Goal: Information Seeking & Learning: Learn about a topic

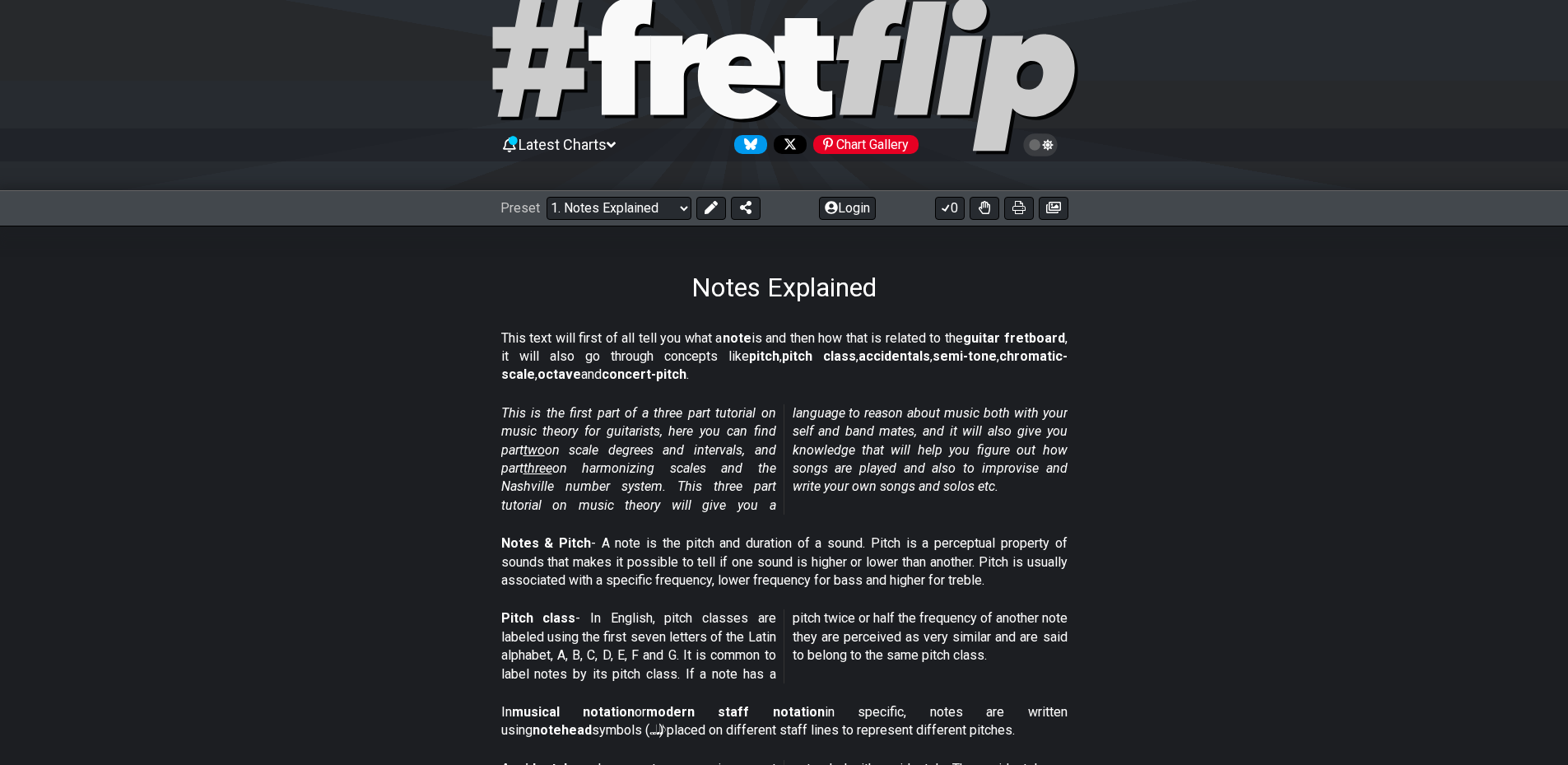
drag, startPoint x: 1375, startPoint y: 441, endPoint x: 1347, endPoint y: 541, distance: 103.8
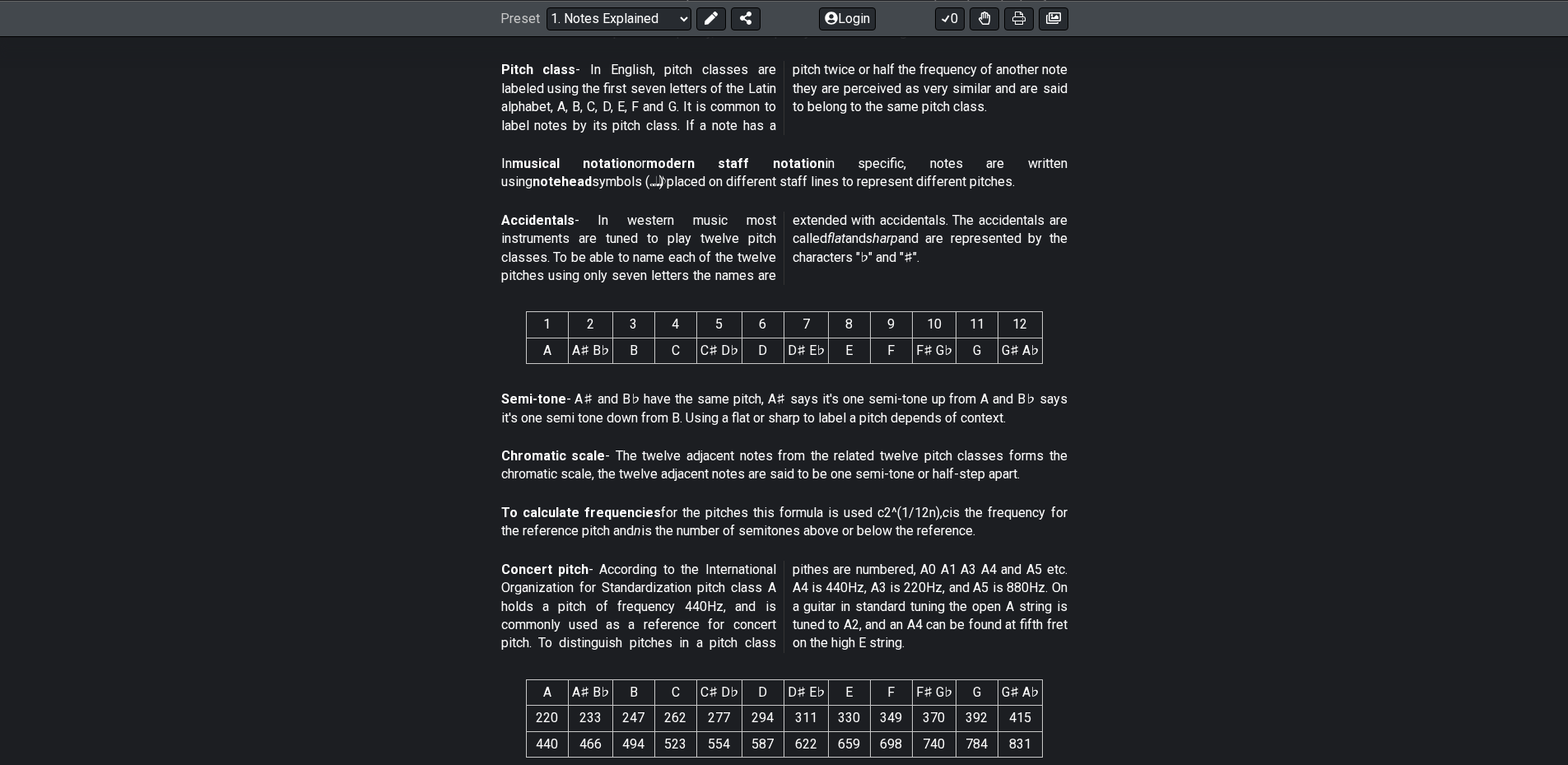
scroll to position [594, 0]
drag, startPoint x: 1361, startPoint y: 442, endPoint x: 1364, endPoint y: 458, distance: 16.3
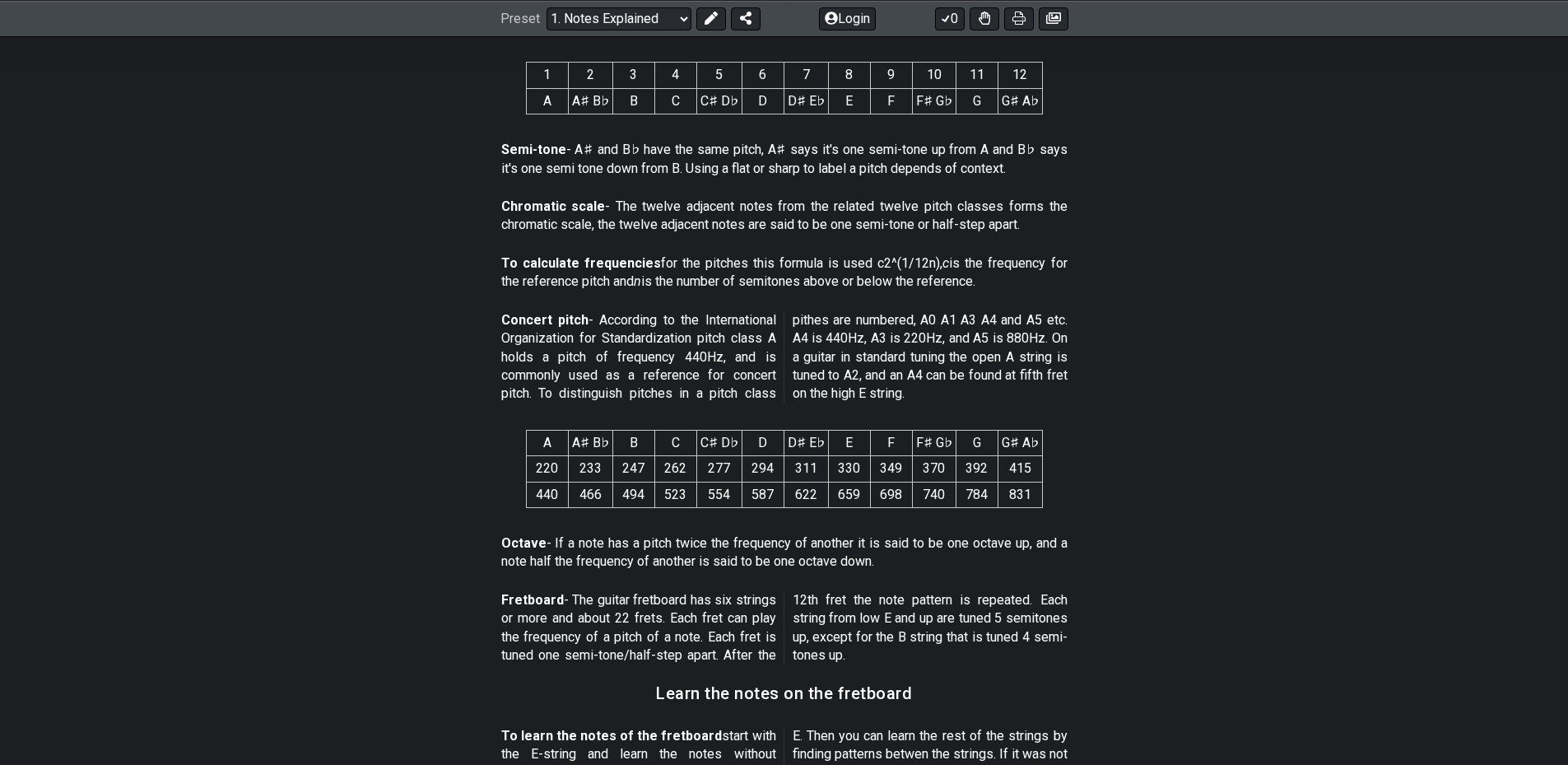
drag, startPoint x: 1390, startPoint y: 429, endPoint x: 1400, endPoint y: 484, distance: 55.9
click at [1400, 484] on section "A A♯ B♭ B C C♯ D♭ D D♯ E♭ E F F♯ G♭ G G♯ A♭ 220 233 247 262 277 294 311 330 349…" at bounding box center [784, 471] width 1284 height 111
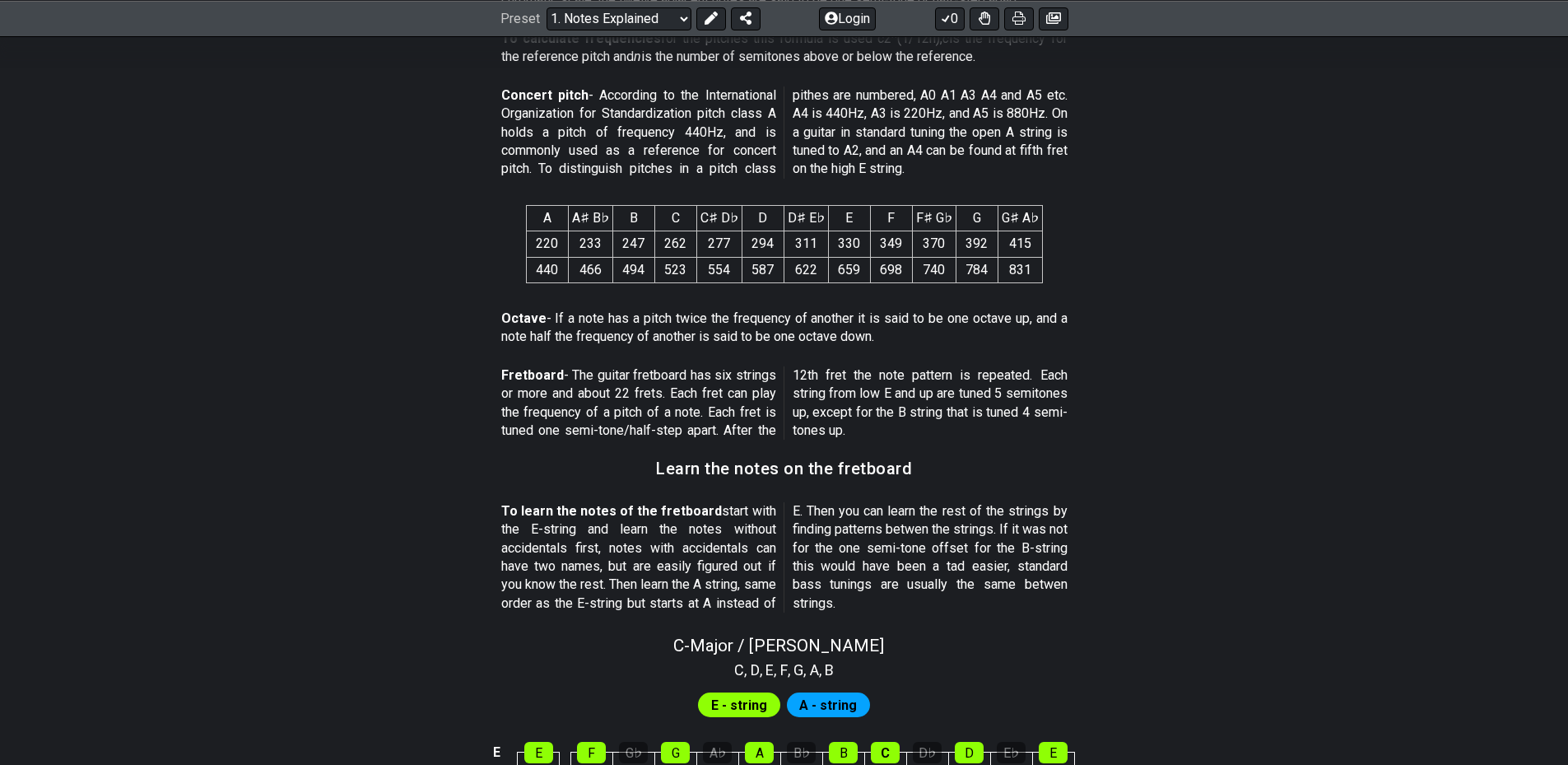
scroll to position [1071, 0]
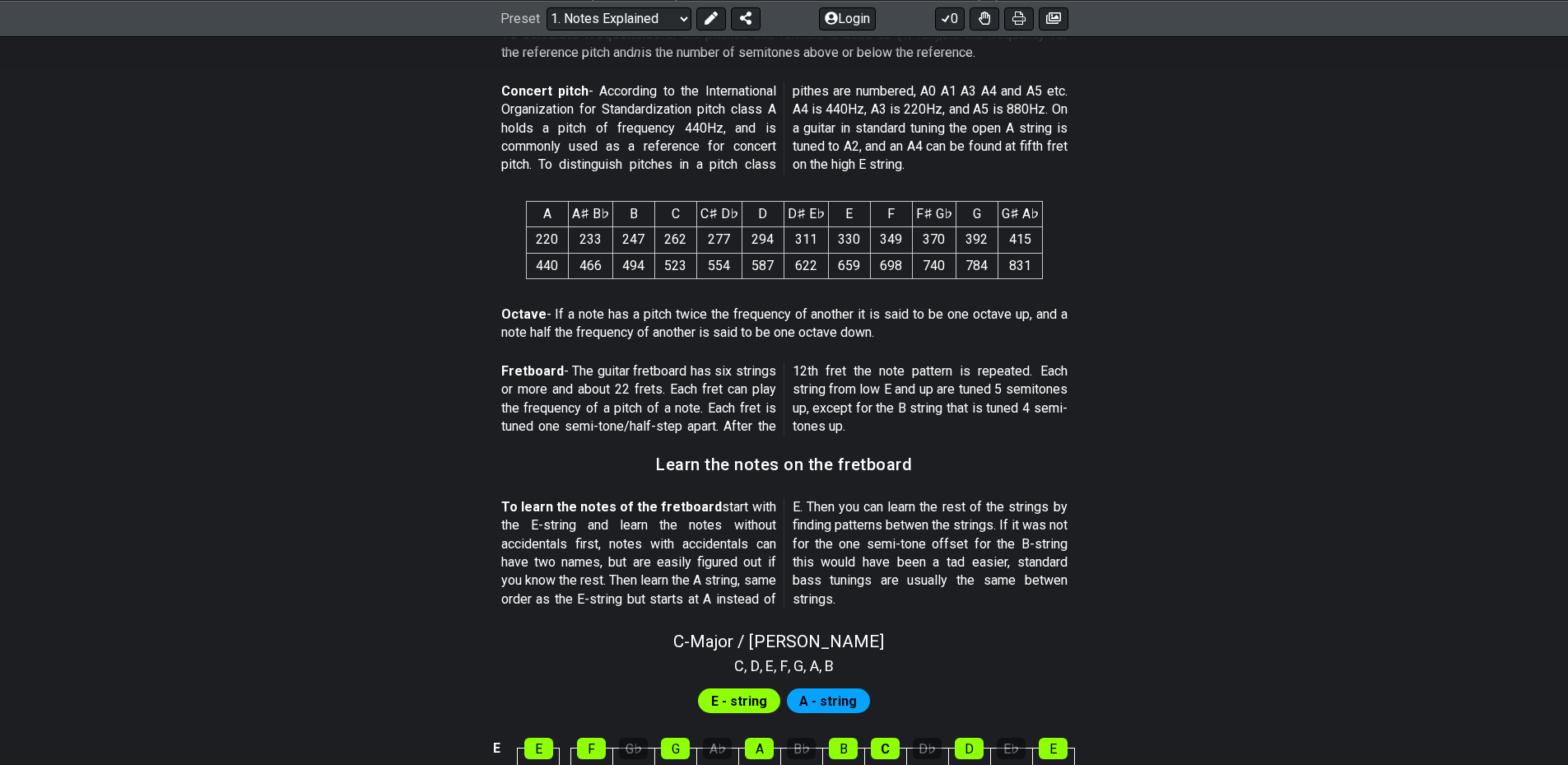
drag, startPoint x: 1254, startPoint y: 514, endPoint x: 1258, endPoint y: 531, distance: 17.5
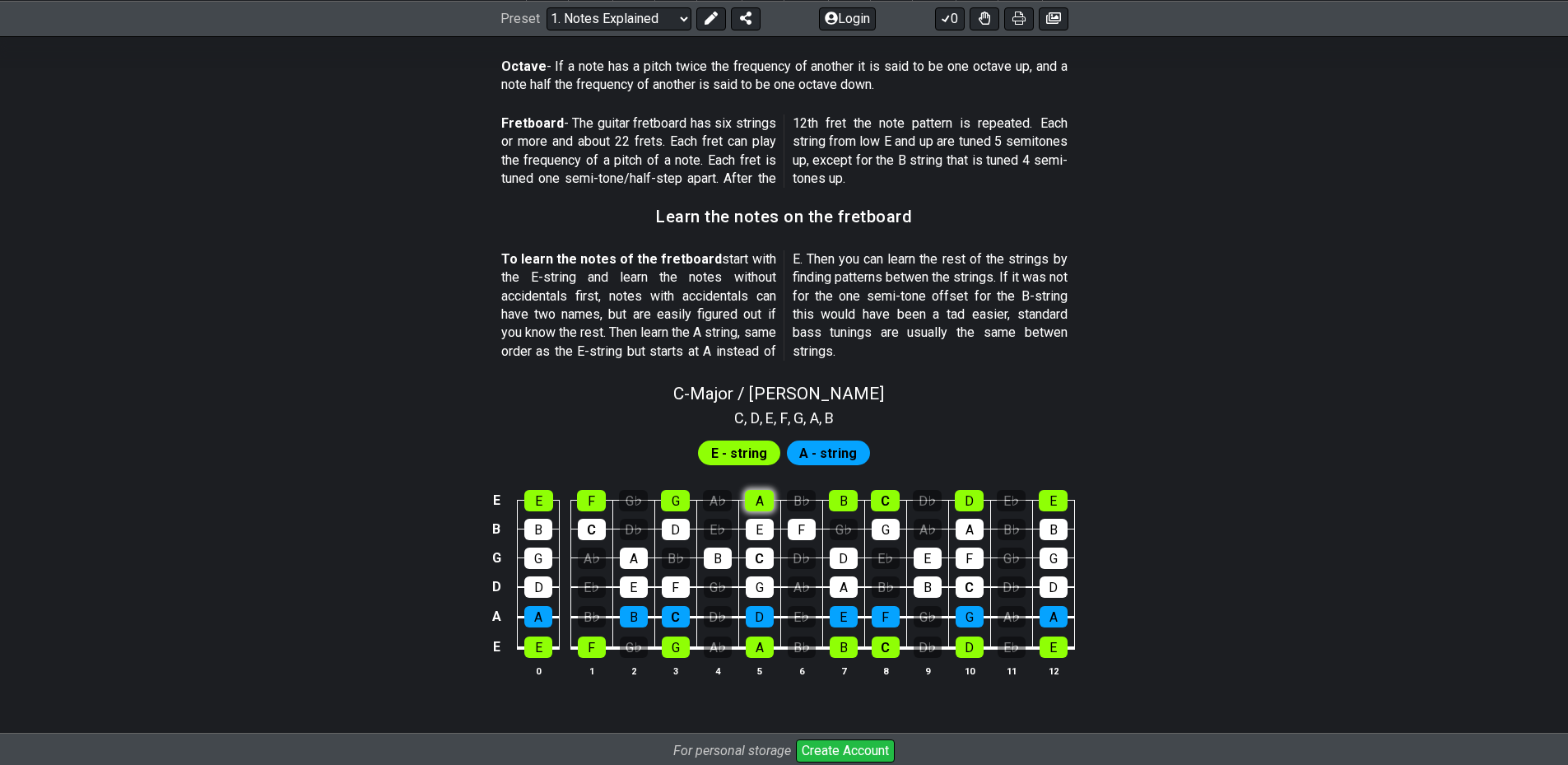
click at [764, 497] on div "A" at bounding box center [759, 500] width 29 height 21
click at [854, 493] on div "B" at bounding box center [843, 500] width 29 height 21
click at [852, 499] on div "B" at bounding box center [843, 500] width 29 height 21
click at [739, 493] on td "A" at bounding box center [759, 485] width 42 height 29
click at [754, 499] on div "A" at bounding box center [759, 500] width 29 height 21
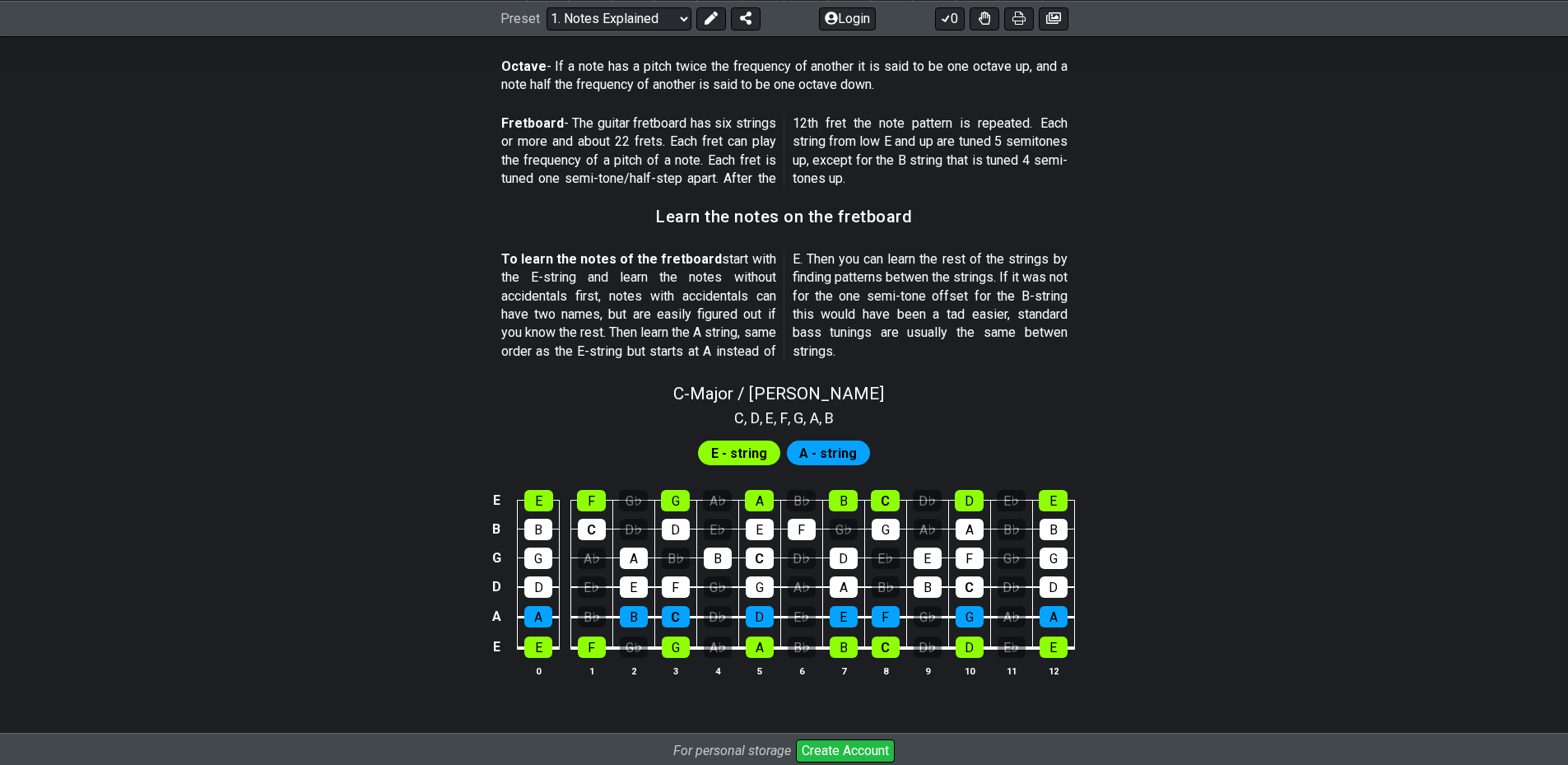
click at [744, 453] on span "E - string" at bounding box center [739, 454] width 56 height 24
click at [854, 456] on div "A - string" at bounding box center [829, 453] width 84 height 25
click at [728, 456] on span "E - string" at bounding box center [739, 454] width 56 height 24
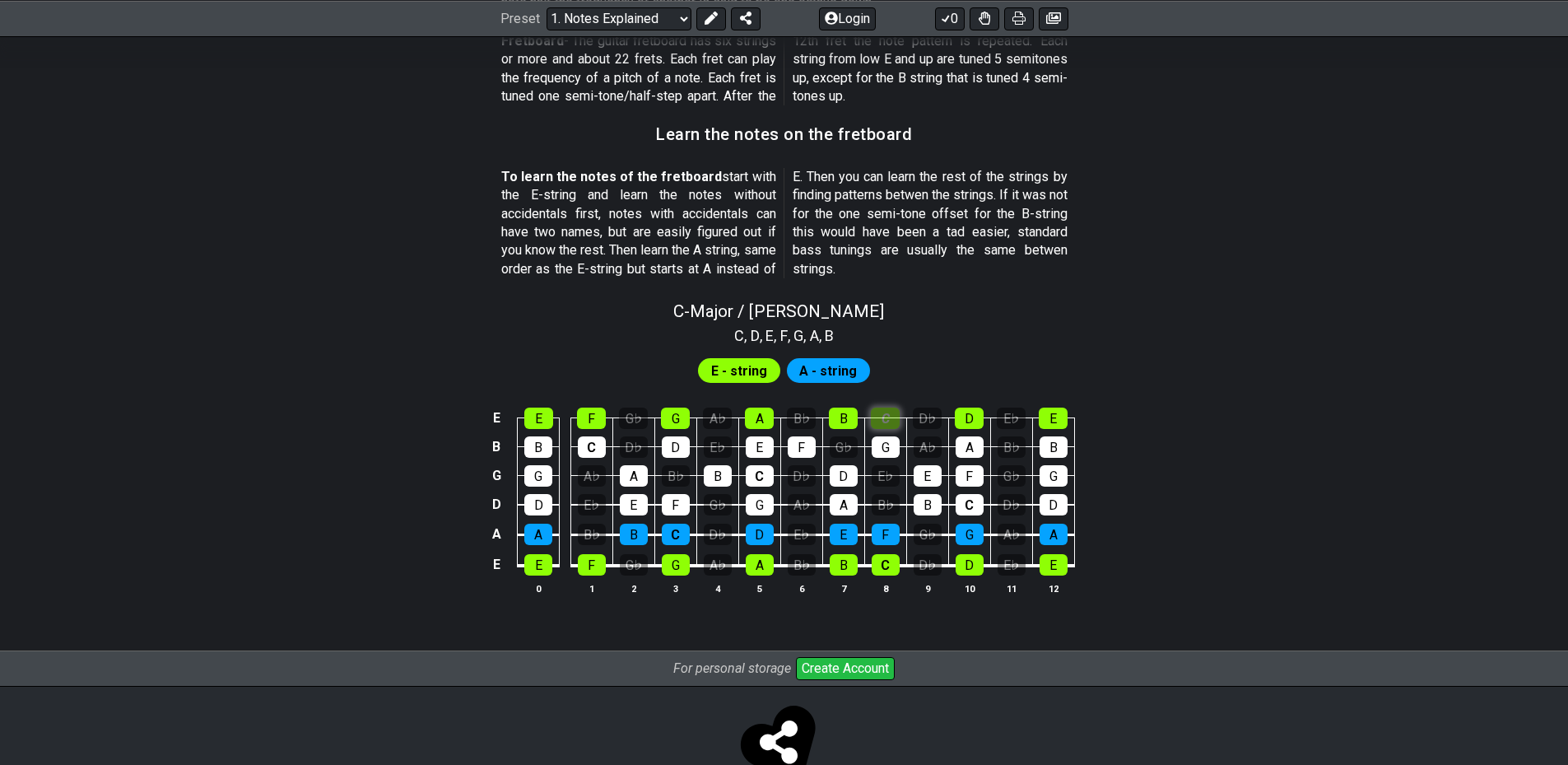
click at [898, 414] on div "C" at bounding box center [885, 417] width 29 height 21
click at [890, 434] on td "G" at bounding box center [885, 431] width 42 height 29
click at [852, 409] on div "B" at bounding box center [843, 417] width 29 height 21
click at [888, 444] on div "G" at bounding box center [886, 446] width 28 height 21
click at [893, 420] on div "C" at bounding box center [885, 417] width 29 height 21
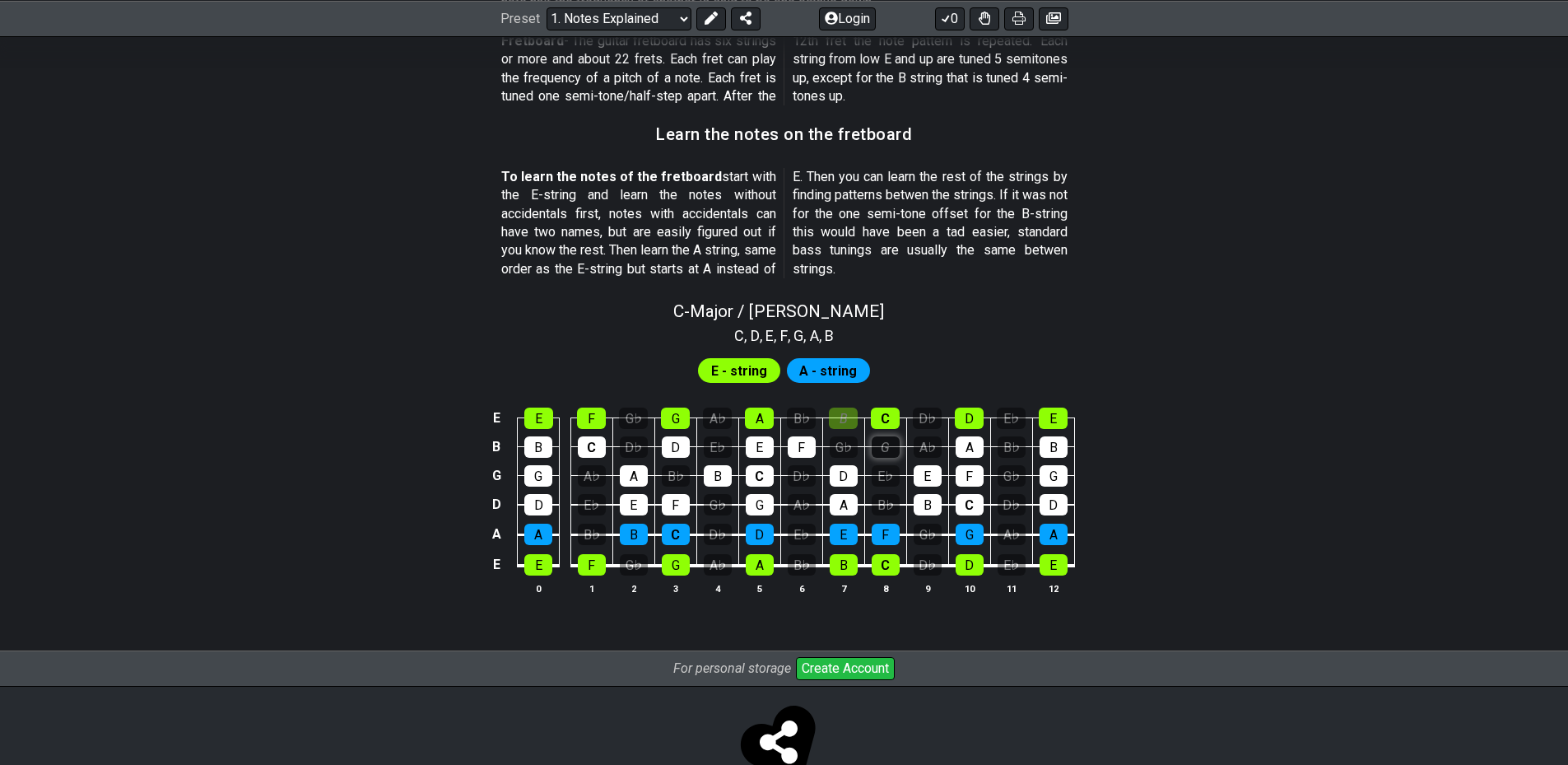
click at [887, 445] on div "G" at bounding box center [886, 446] width 28 height 21
click at [839, 405] on td "B" at bounding box center [843, 403] width 42 height 29
click at [853, 421] on div "B" at bounding box center [843, 417] width 29 height 21
click at [838, 445] on div "G♭" at bounding box center [844, 446] width 28 height 21
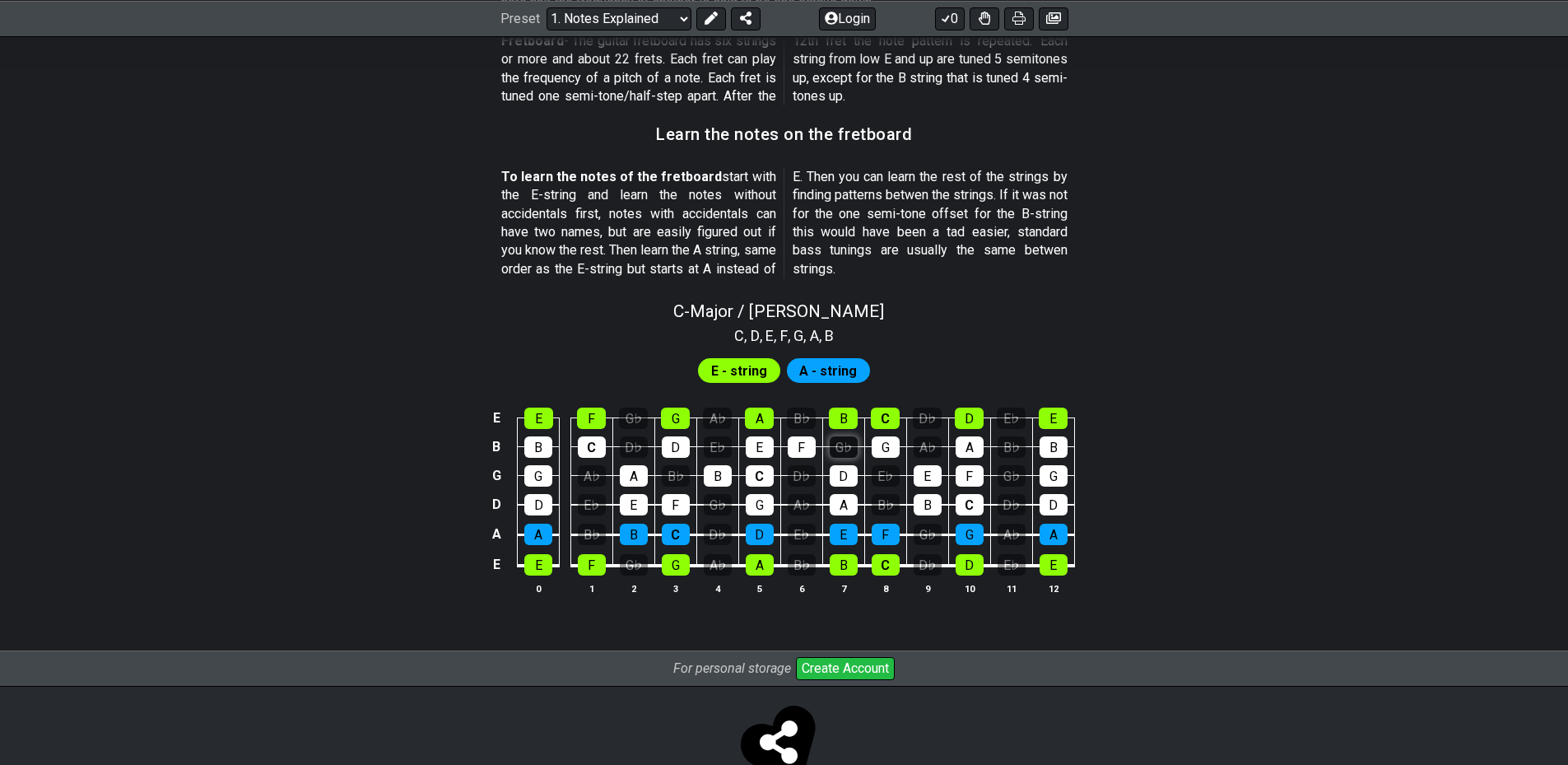
click at [838, 445] on div "G♭" at bounding box center [844, 446] width 28 height 21
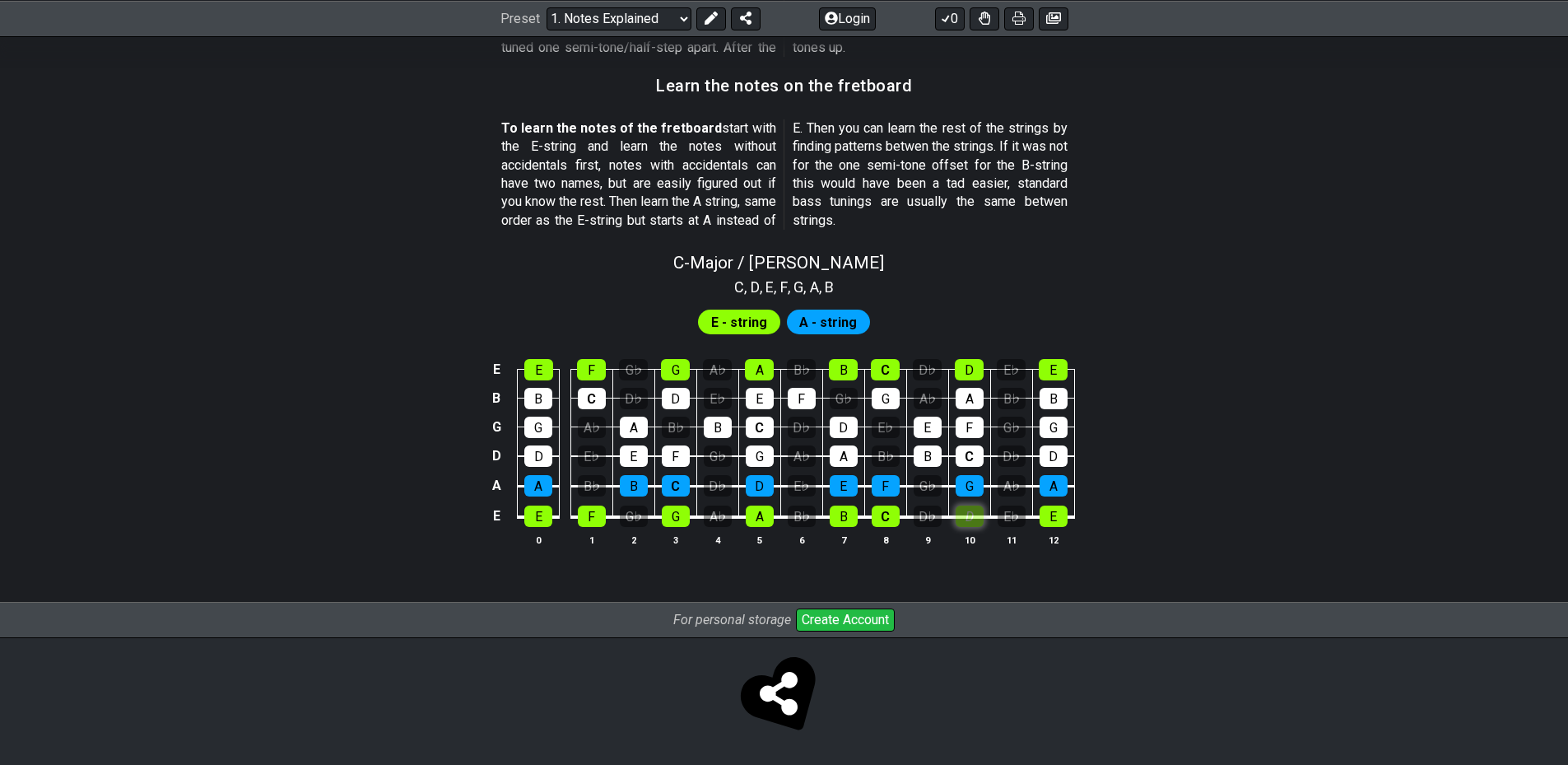
click at [971, 520] on div "D" at bounding box center [970, 516] width 28 height 21
click at [972, 489] on div "G" at bounding box center [970, 485] width 28 height 21
click at [975, 520] on div "D" at bounding box center [970, 516] width 28 height 21
click at [979, 490] on div "G" at bounding box center [970, 485] width 28 height 21
click at [753, 424] on div "C" at bounding box center [760, 427] width 28 height 21
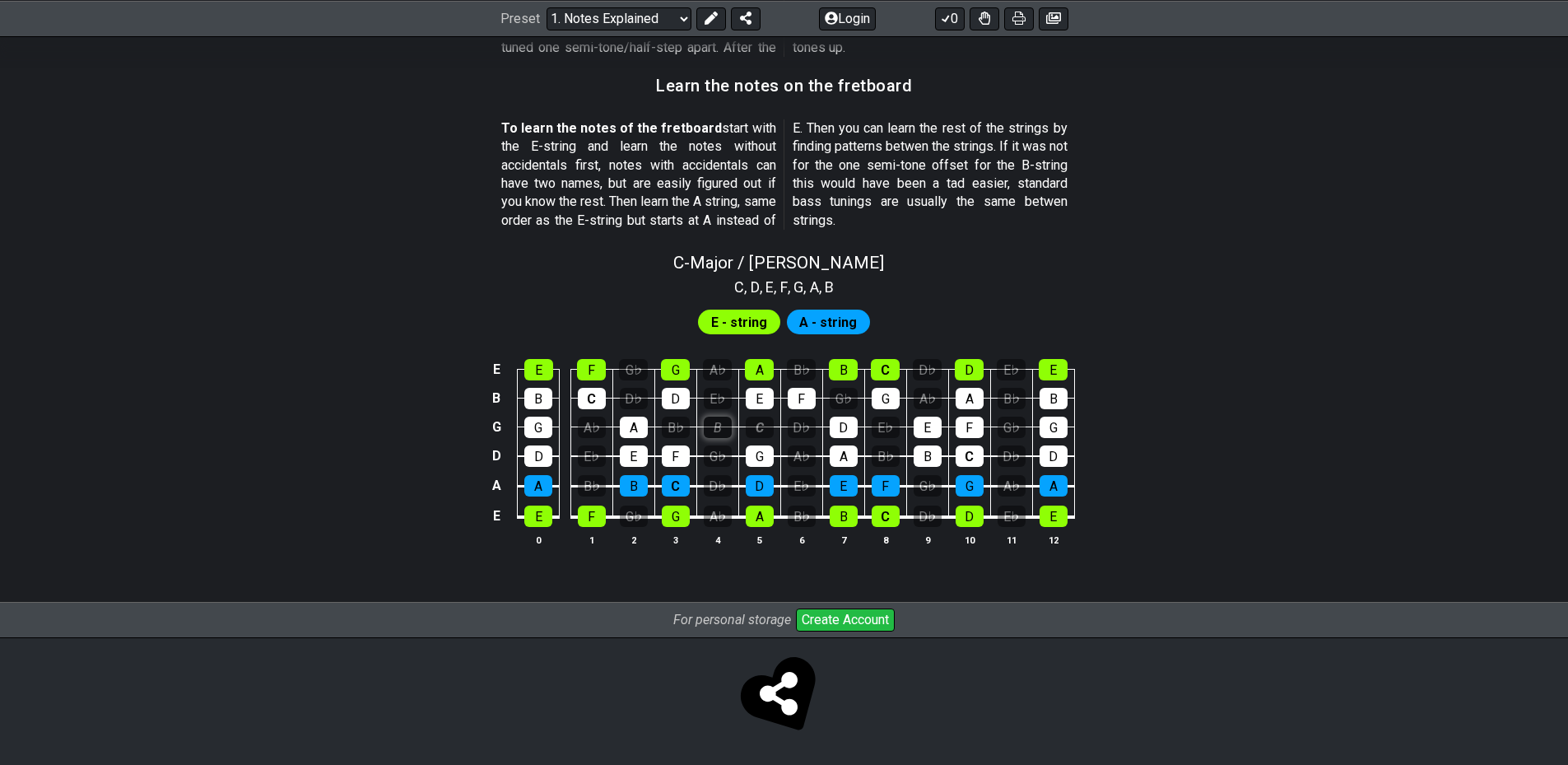
click at [725, 423] on div "B" at bounding box center [717, 427] width 28 height 21
click at [769, 421] on div "C" at bounding box center [760, 427] width 28 height 21
click at [725, 420] on div "B" at bounding box center [717, 427] width 28 height 21
click at [755, 445] on div "G" at bounding box center [760, 456] width 28 height 21
click at [765, 476] on div "D" at bounding box center [760, 485] width 28 height 21
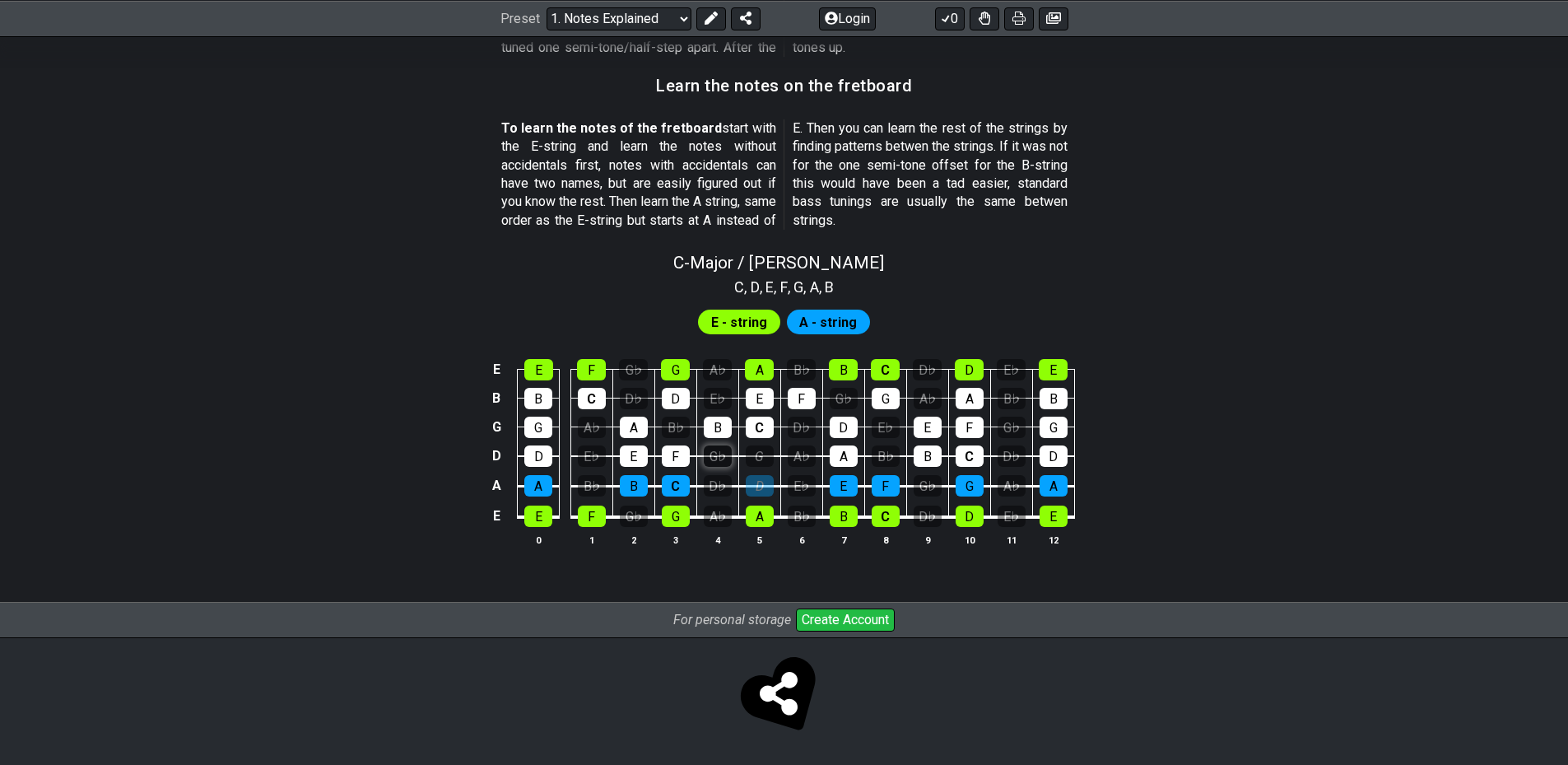
click at [711, 458] on div "G♭" at bounding box center [717, 456] width 28 height 21
click at [744, 453] on td "G" at bounding box center [759, 442] width 42 height 30
drag, startPoint x: 718, startPoint y: 454, endPoint x: 752, endPoint y: 462, distance: 34.9
click at [722, 456] on div "G♭" at bounding box center [717, 456] width 28 height 21
click at [760, 472] on td "D" at bounding box center [759, 471] width 42 height 31
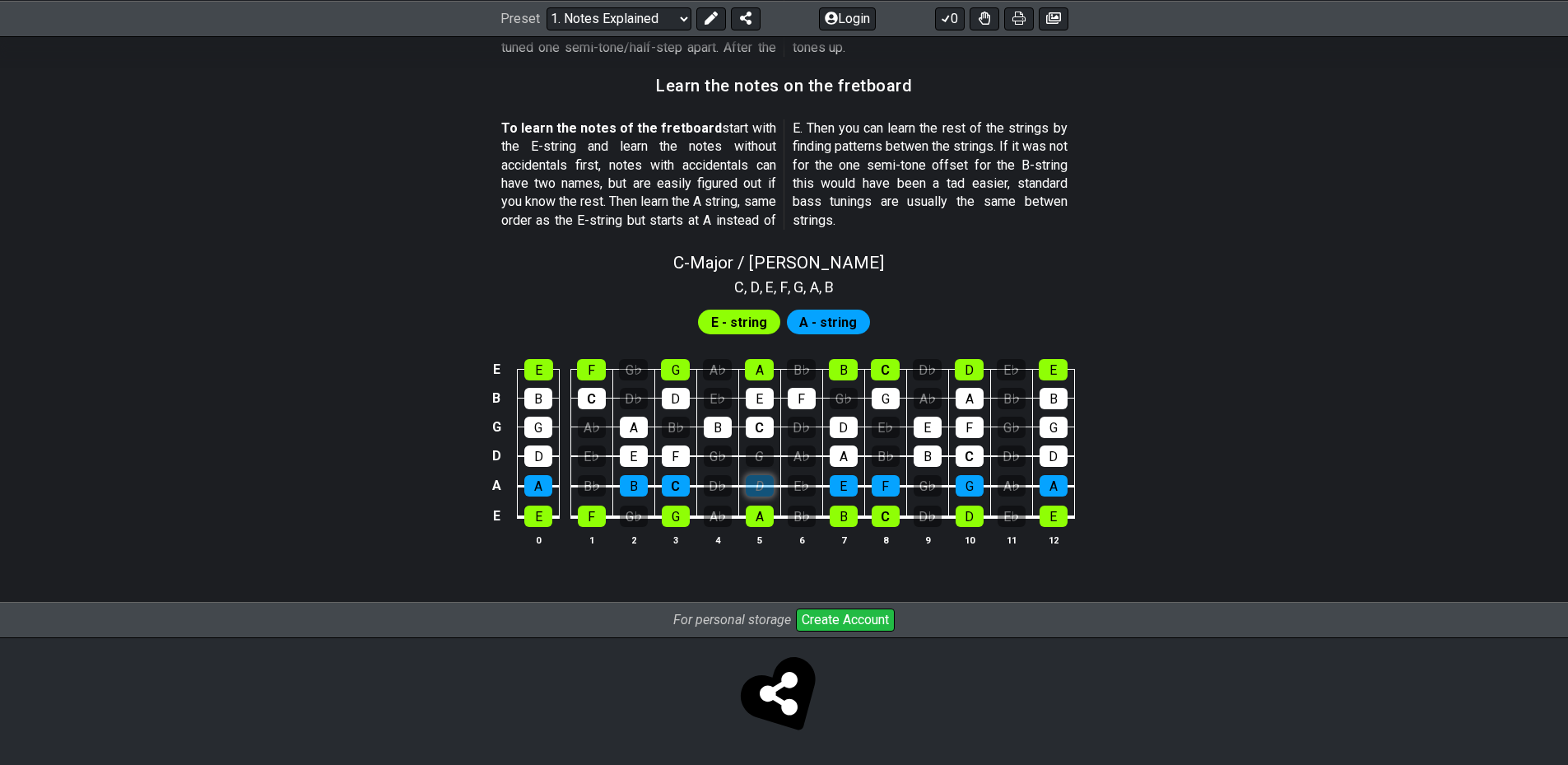
click at [759, 476] on div "D" at bounding box center [760, 485] width 28 height 21
drag, startPoint x: 764, startPoint y: 452, endPoint x: 733, endPoint y: 456, distance: 31.3
click at [760, 453] on div "G" at bounding box center [760, 456] width 28 height 21
click at [724, 456] on div "G♭" at bounding box center [717, 456] width 28 height 21
click at [717, 471] on td "D♭" at bounding box center [716, 471] width 42 height 31
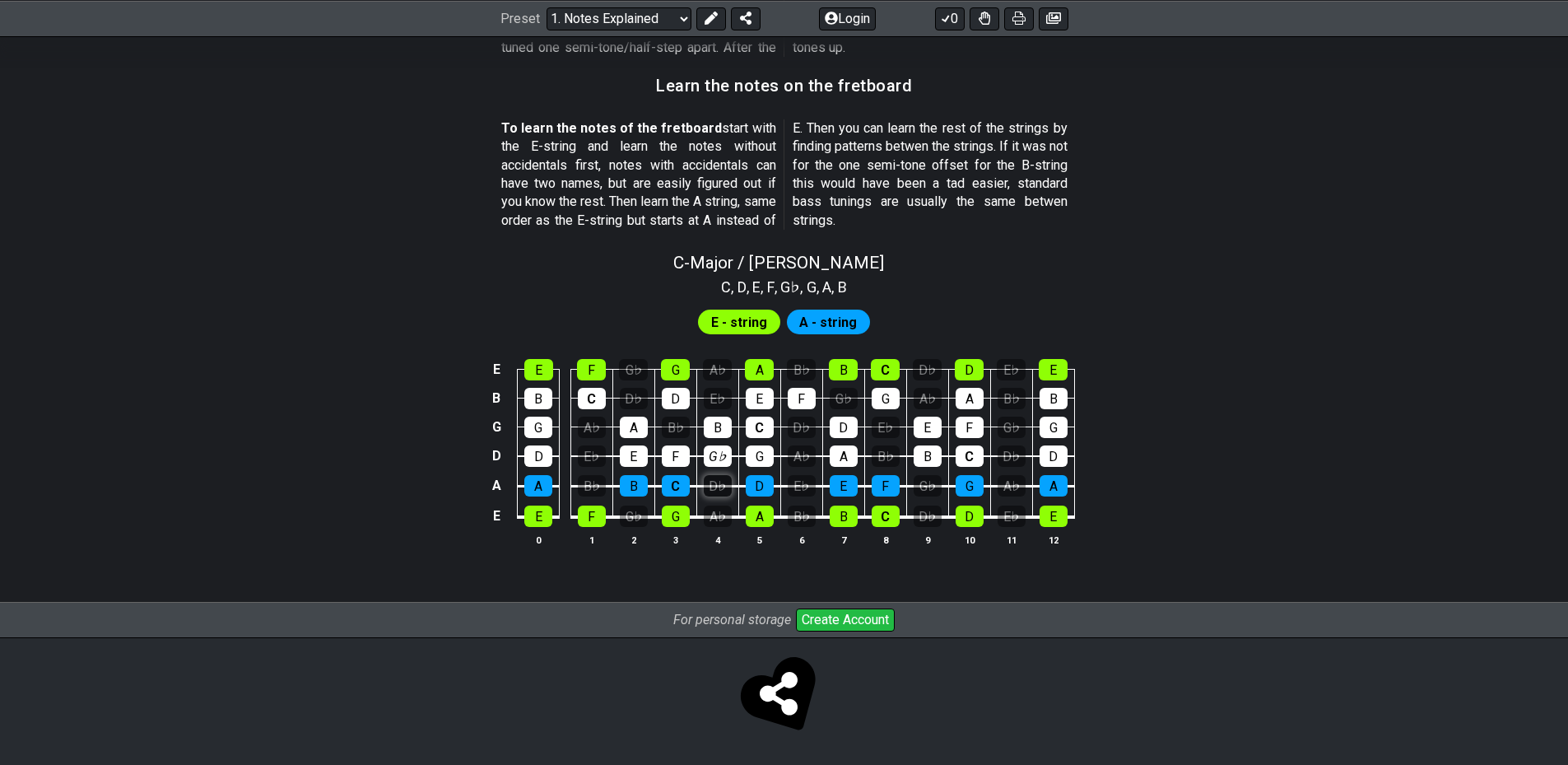
click at [711, 478] on div "D♭" at bounding box center [717, 485] width 28 height 21
click at [620, 466] on td "B" at bounding box center [633, 471] width 42 height 31
drag, startPoint x: 616, startPoint y: 421, endPoint x: 628, endPoint y: 412, distance: 15.0
click at [619, 417] on td "A" at bounding box center [633, 412] width 42 height 29
click at [637, 397] on div "D♭" at bounding box center [634, 398] width 28 height 21
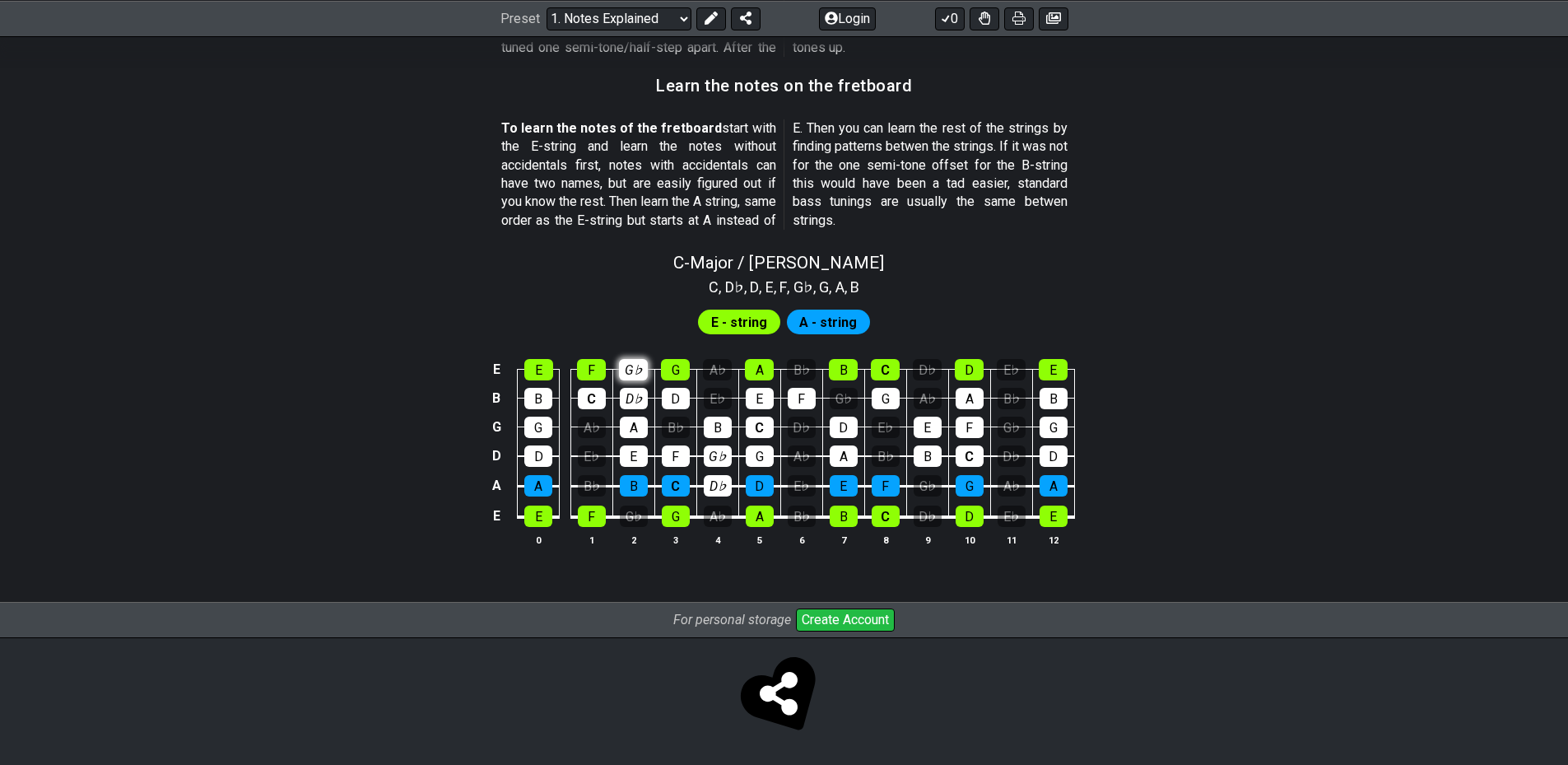
click at [640, 371] on div "G♭" at bounding box center [633, 369] width 29 height 21
click at [717, 393] on div "E♭" at bounding box center [717, 398] width 28 height 21
click at [575, 449] on td "E♭" at bounding box center [591, 442] width 42 height 30
click at [601, 425] on div "A♭" at bounding box center [592, 427] width 28 height 21
click at [594, 448] on div "E♭" at bounding box center [592, 456] width 28 height 21
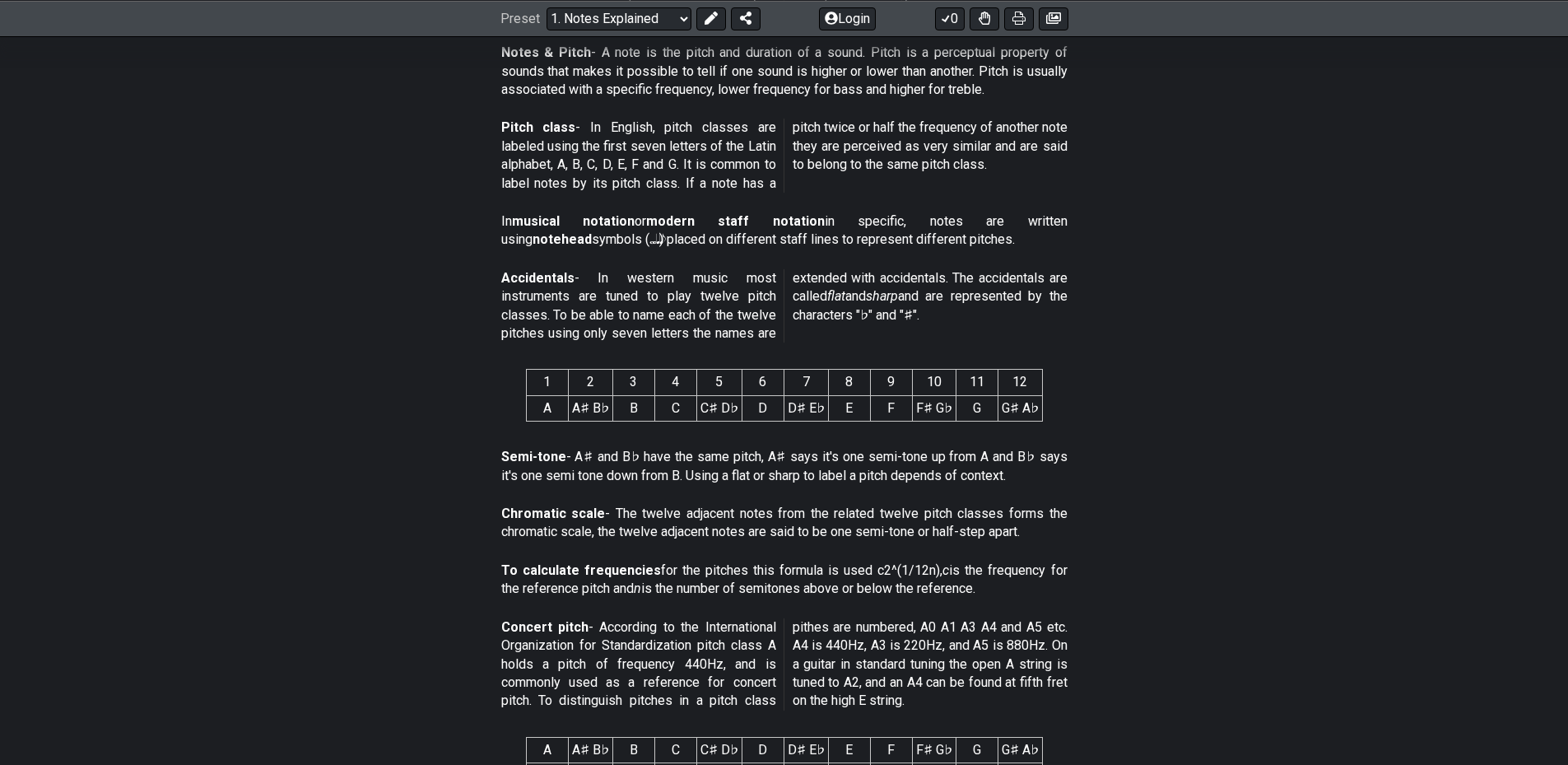
scroll to position [0, 0]
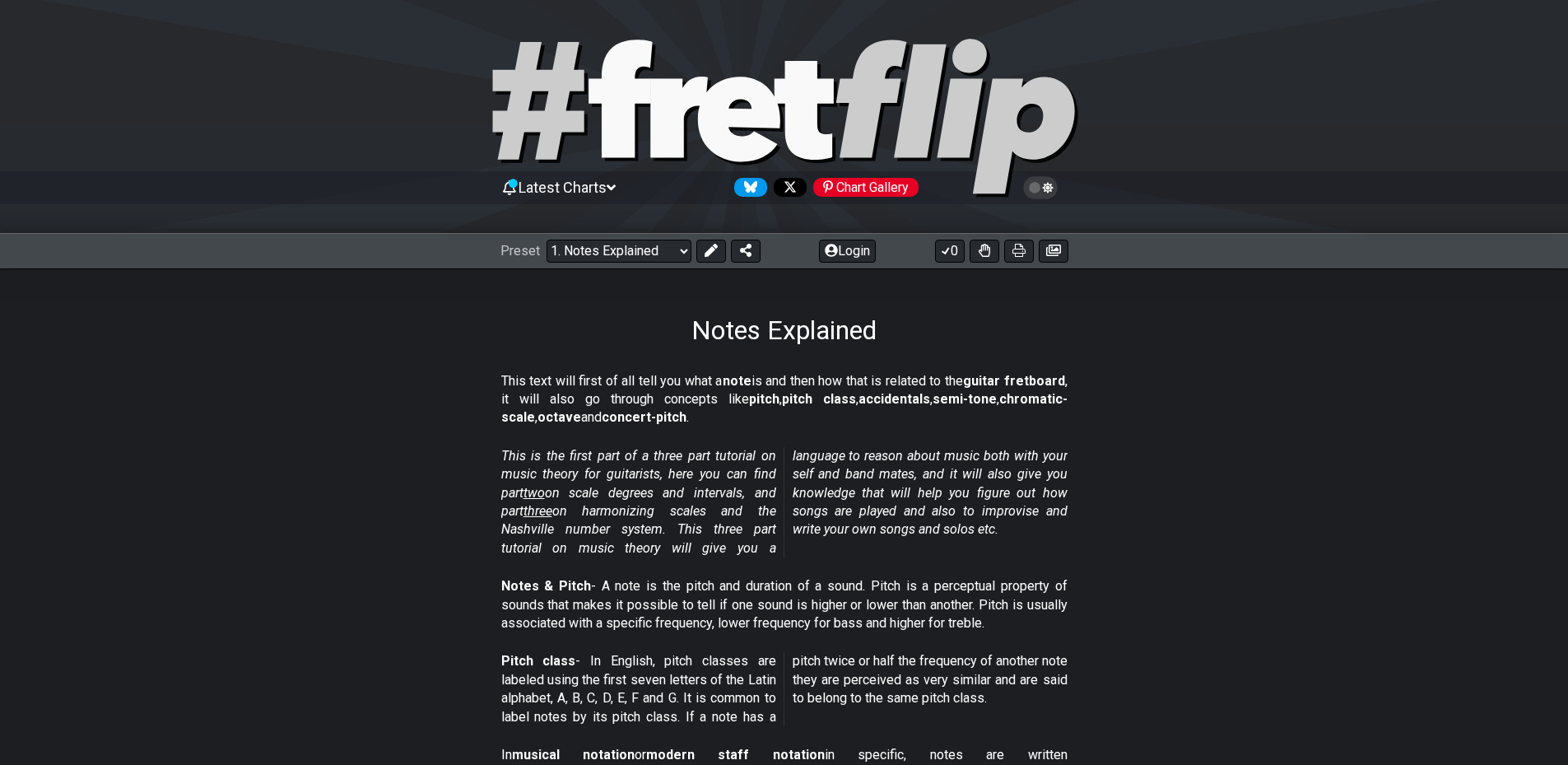
drag, startPoint x: 1238, startPoint y: 544, endPoint x: 1113, endPoint y: 244, distance: 325.0
click at [634, 251] on select "Welcome to #fretflip! Initial Preset Custom Preset Minor Pentatonic Major Penta…" at bounding box center [620, 251] width 145 height 23
click at [547, 239] on select "Welcome to #fretflip! Initial Preset Custom Preset Minor Pentatonic Major Penta…" at bounding box center [620, 251] width 145 height 23
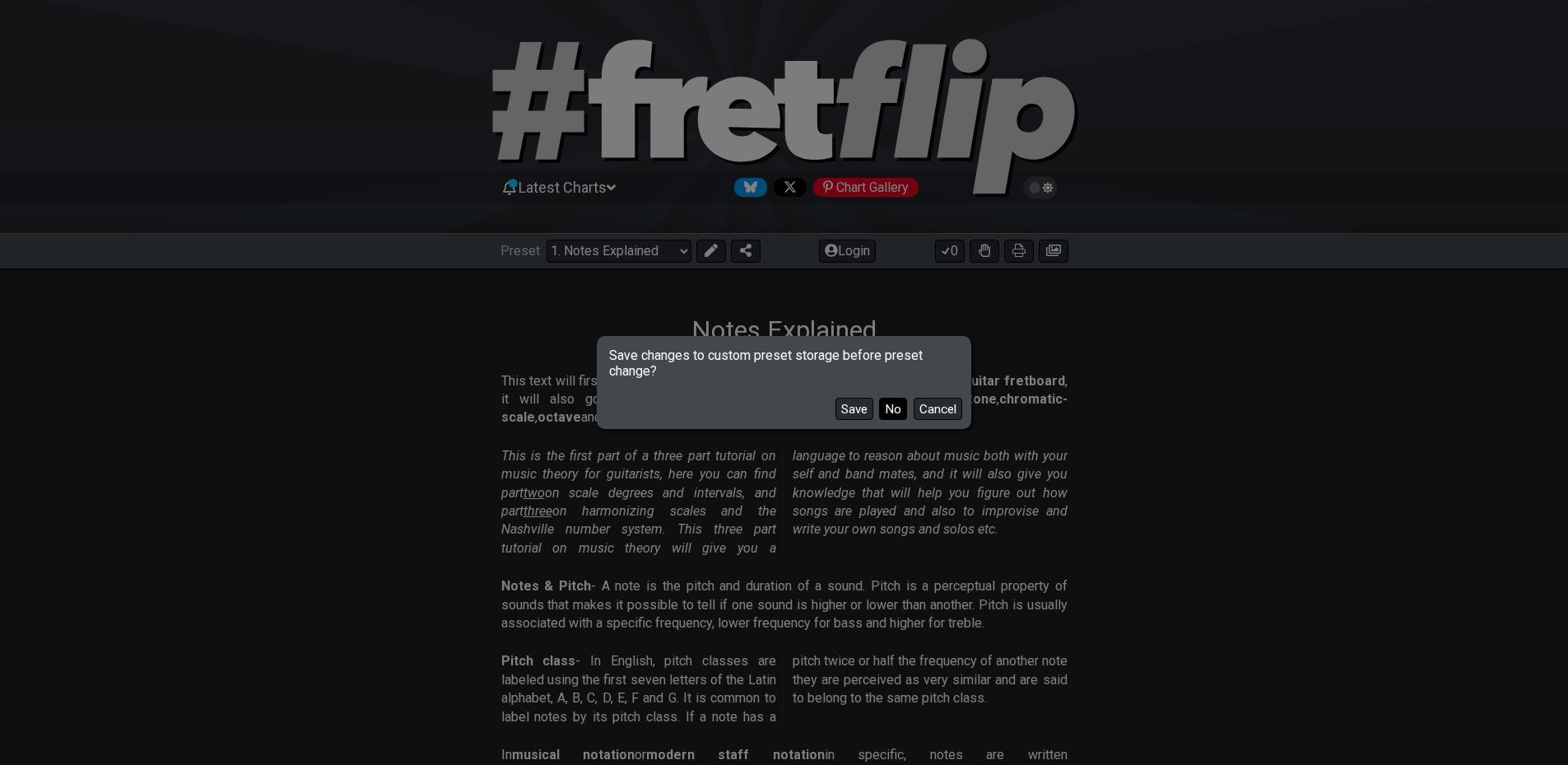
click at [894, 412] on button "No" at bounding box center [893, 409] width 28 height 22
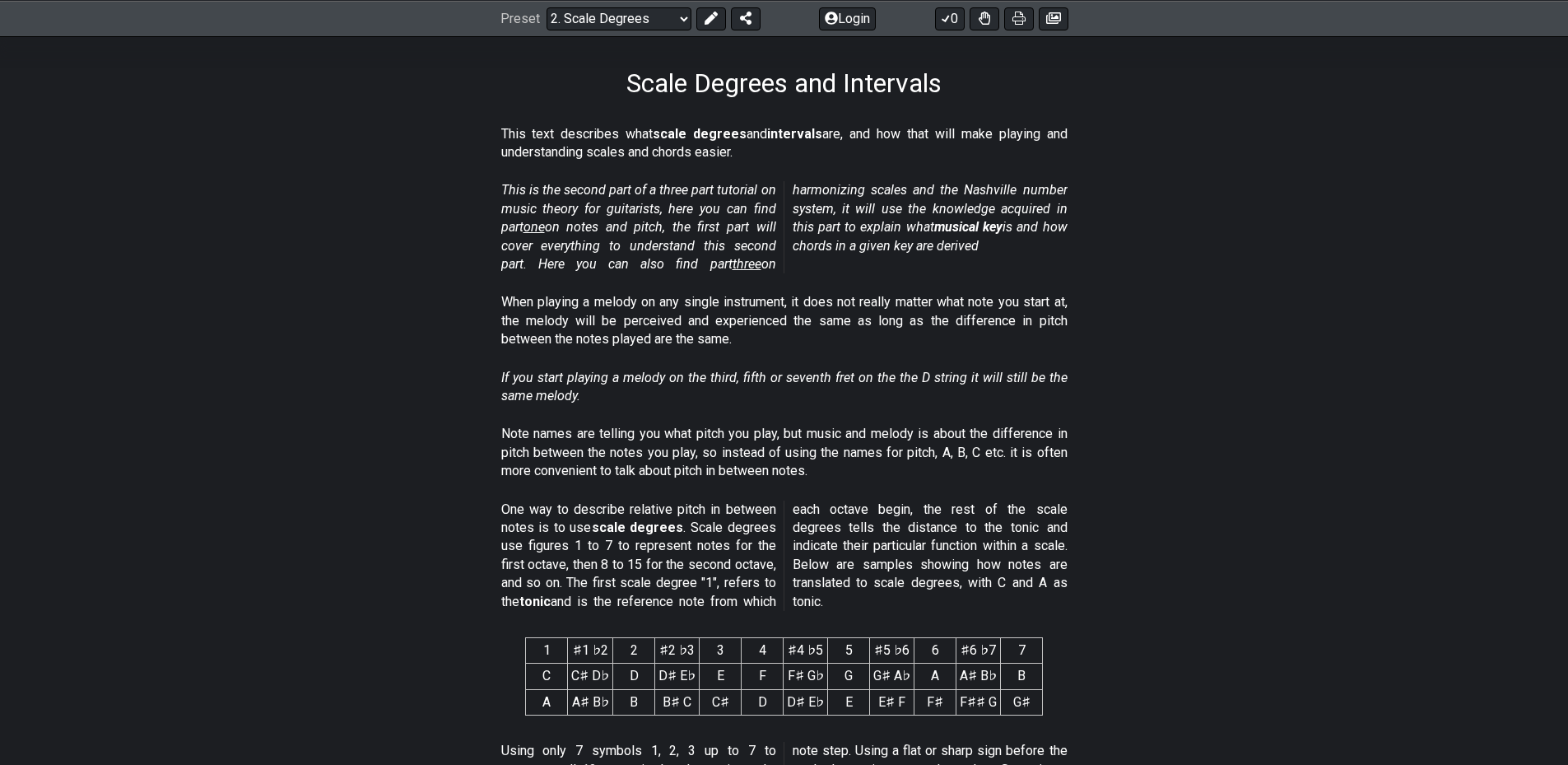
scroll to position [494, 0]
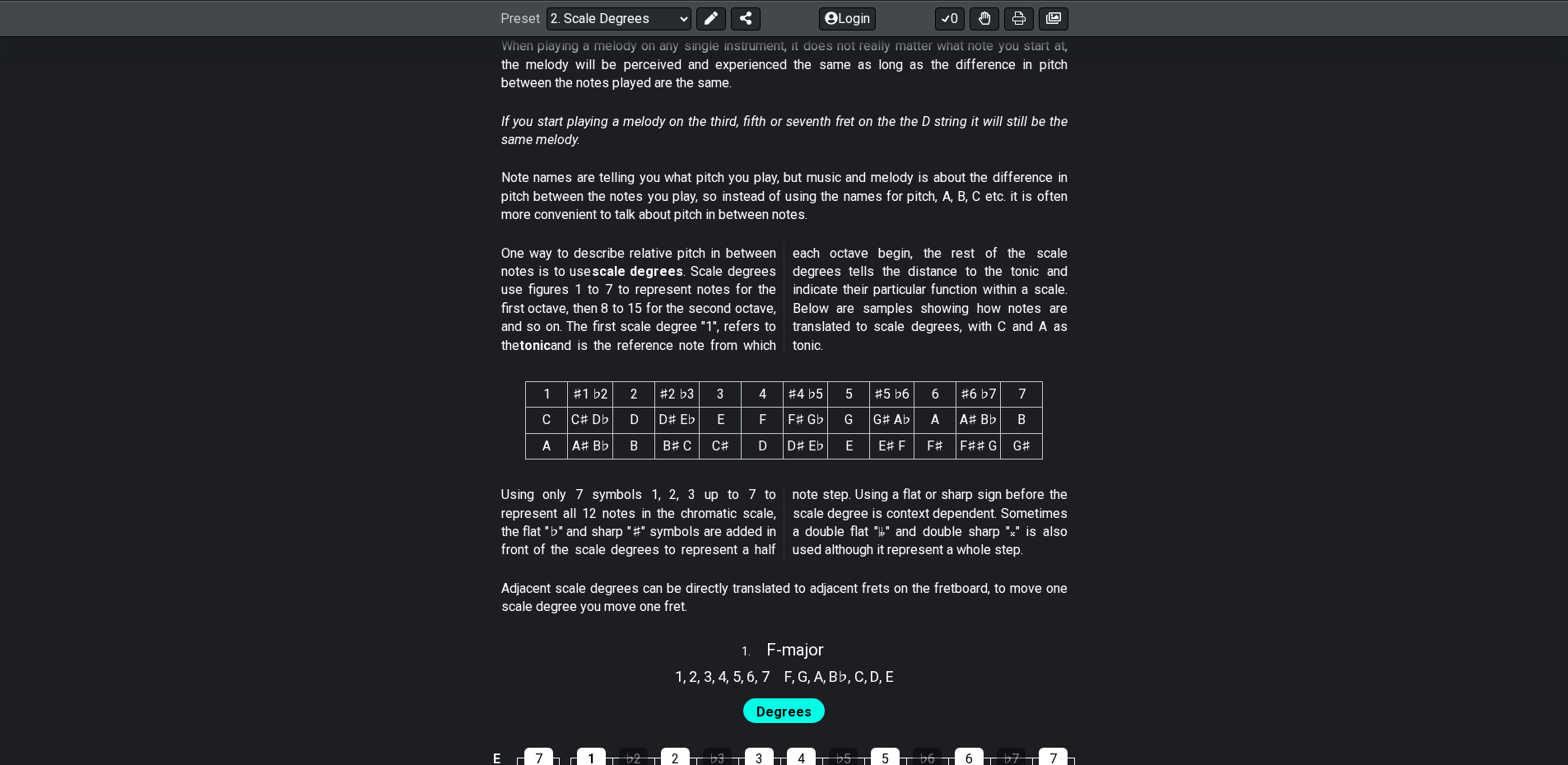
drag, startPoint x: 1269, startPoint y: 266, endPoint x: 1271, endPoint y: 282, distance: 16.1
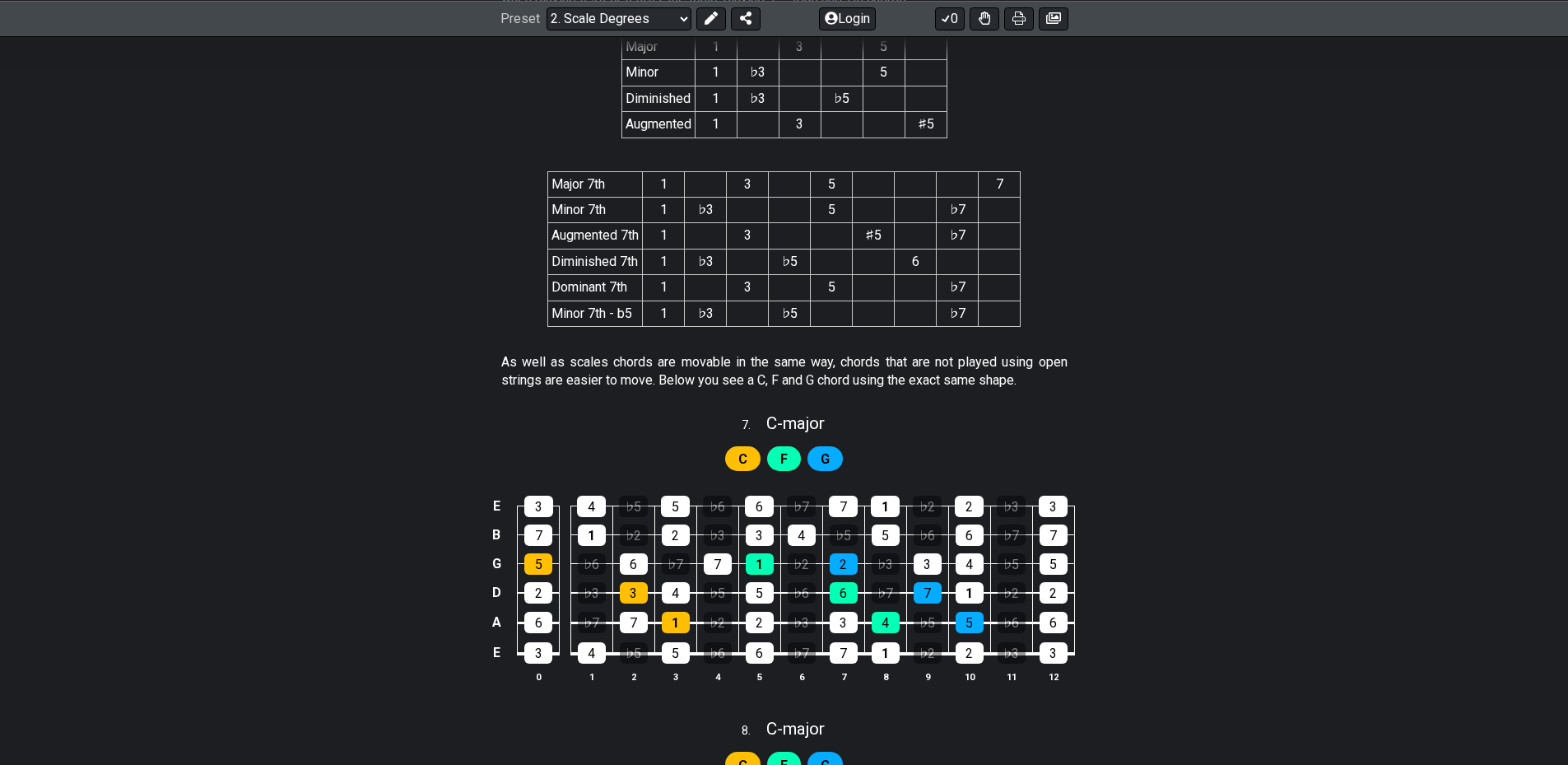
scroll to position [3264, 0]
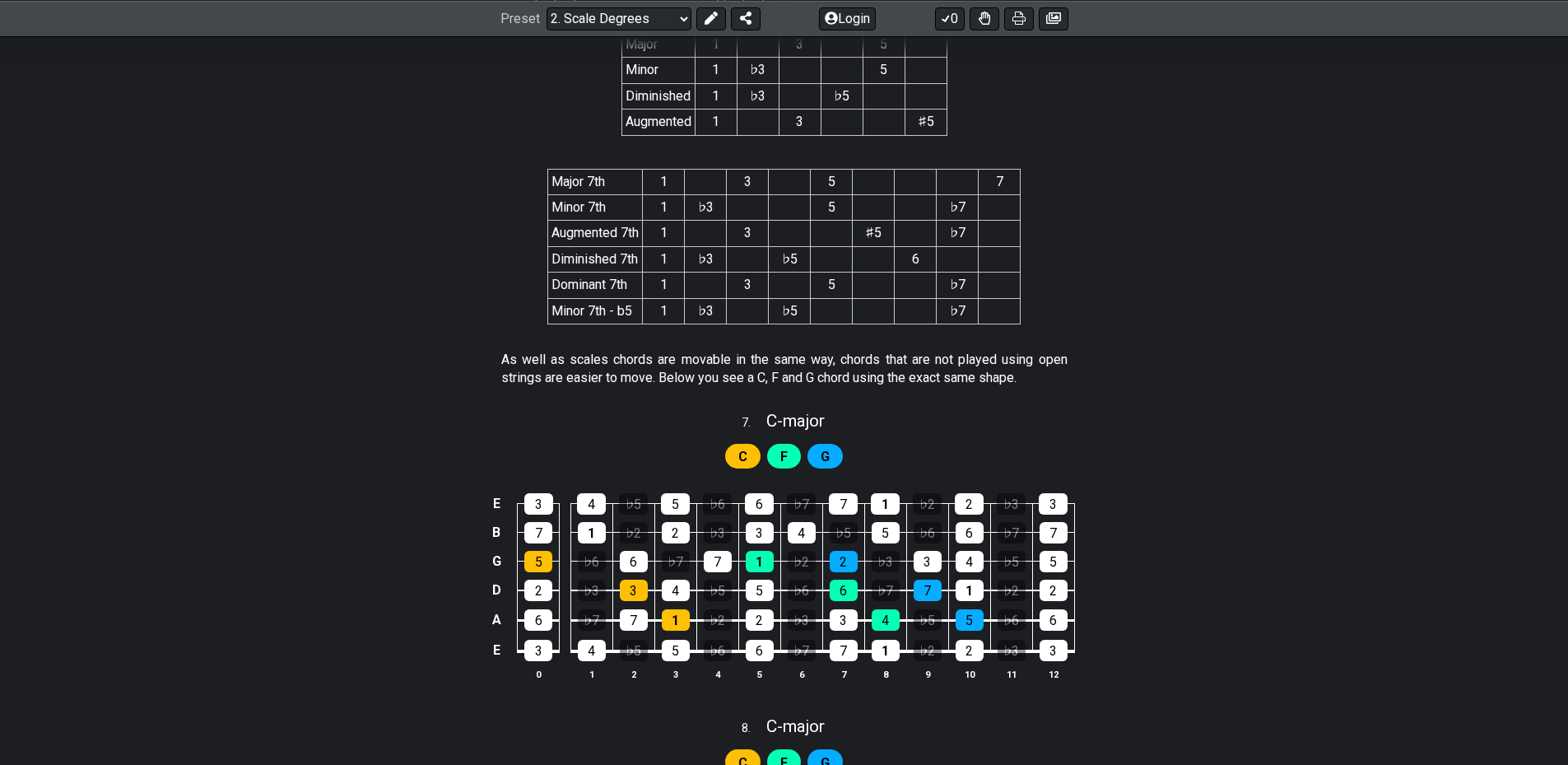
drag, startPoint x: 1262, startPoint y: 280, endPoint x: 1283, endPoint y: 297, distance: 27.0
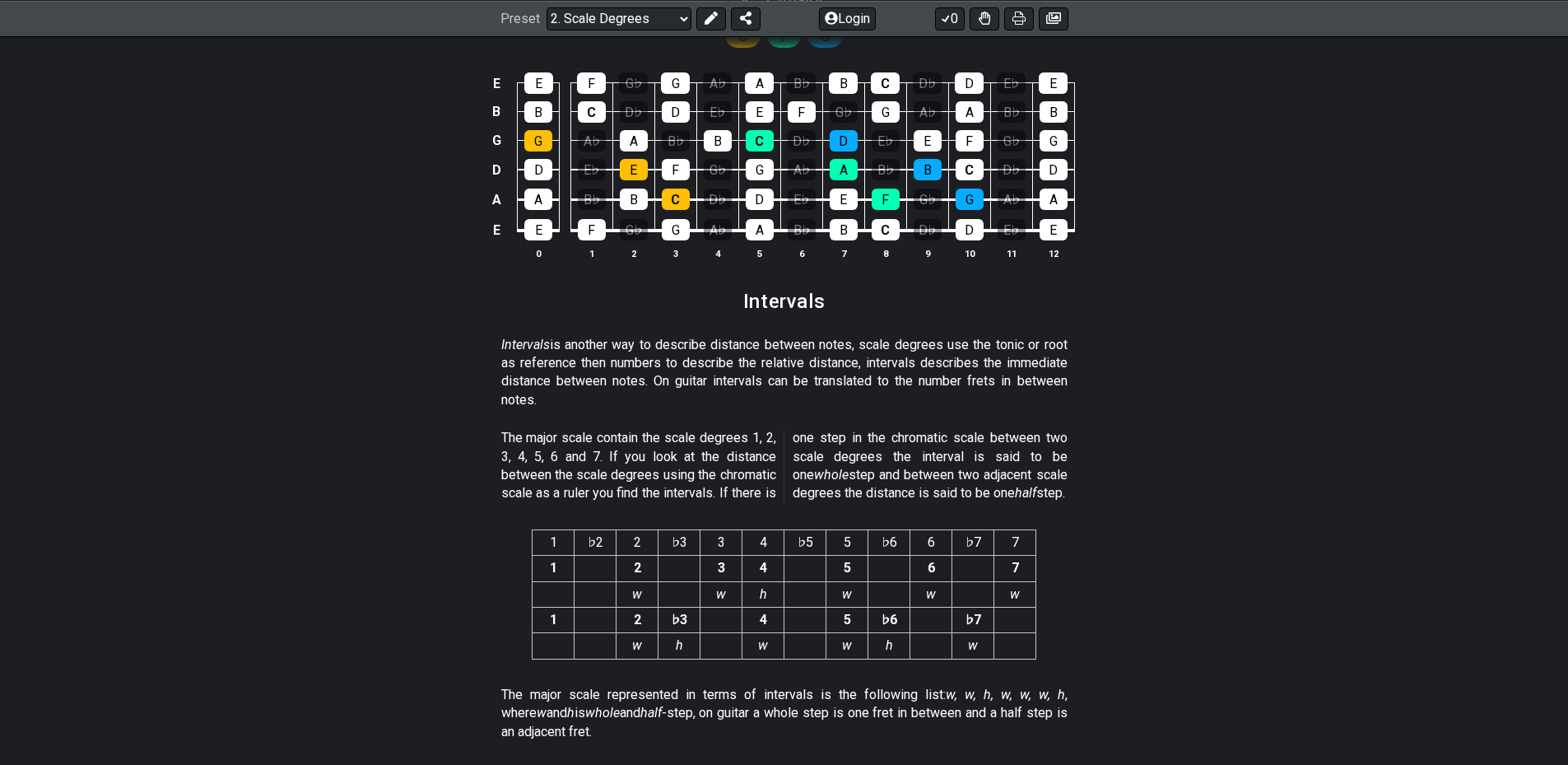
scroll to position [3996, 0]
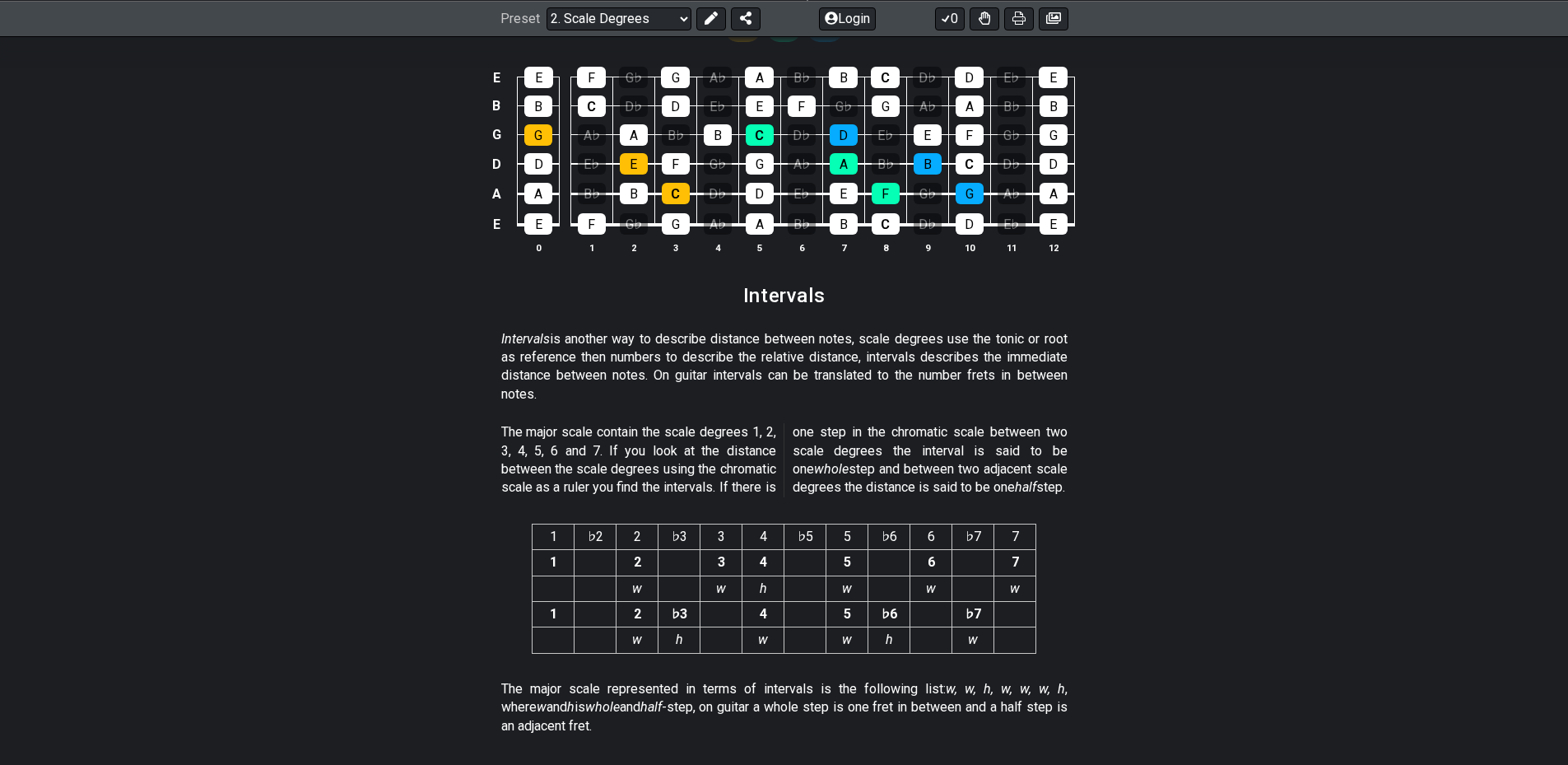
drag, startPoint x: 1397, startPoint y: 264, endPoint x: 1389, endPoint y: 285, distance: 22.5
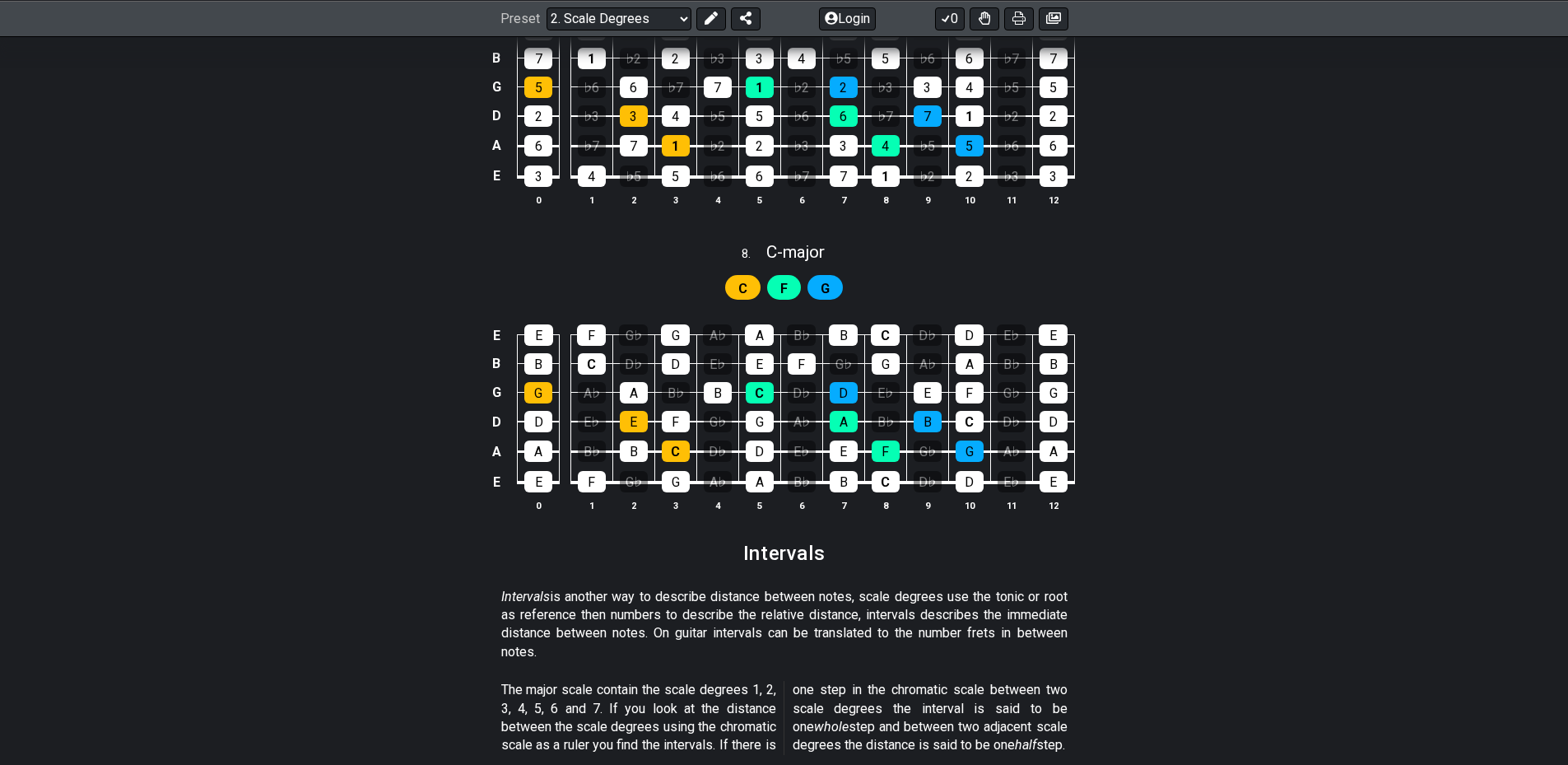
scroll to position [0, 0]
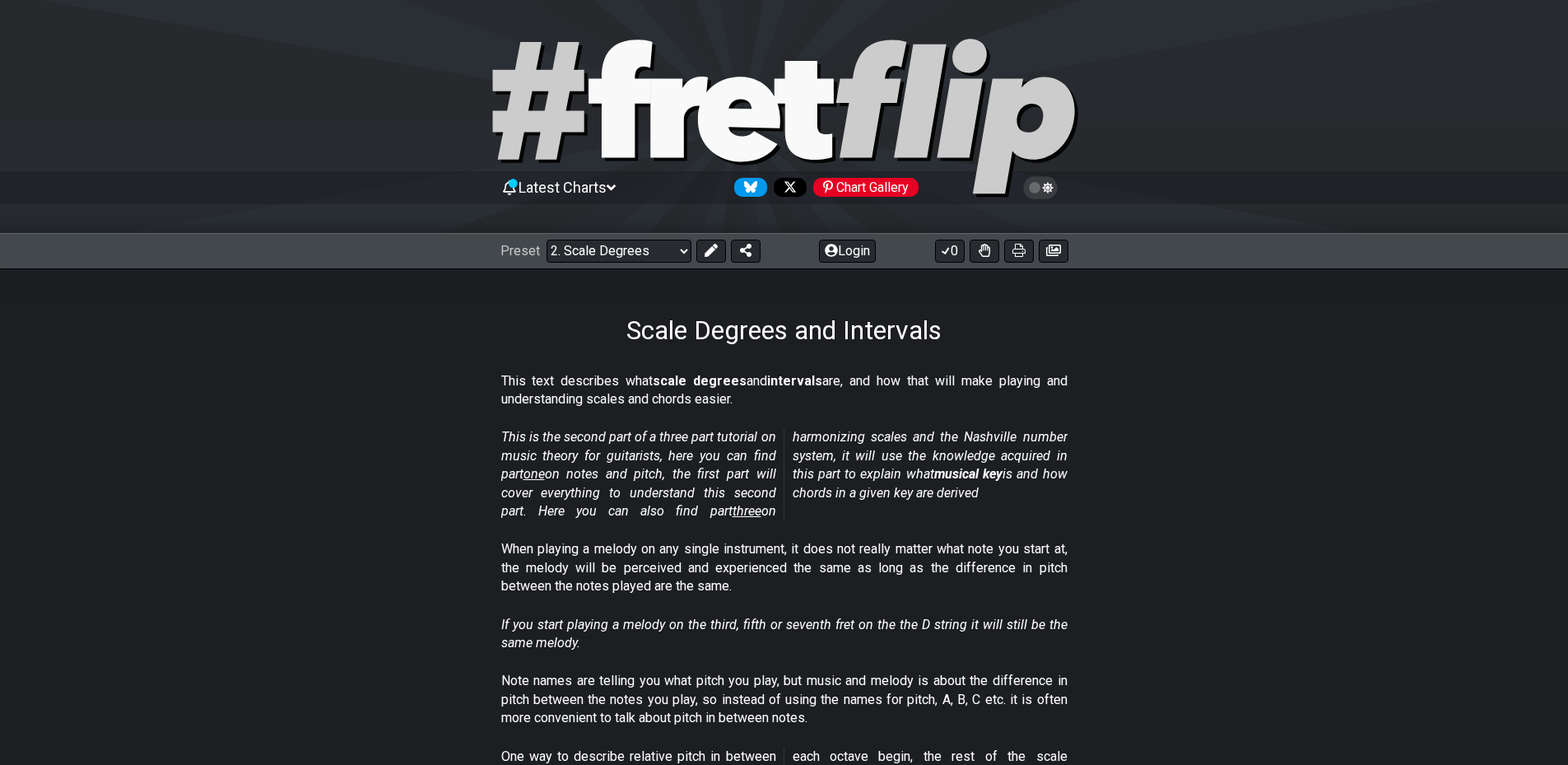
drag, startPoint x: 1493, startPoint y: 286, endPoint x: 1322, endPoint y: -88, distance: 411.2
click at [651, 253] on select "Welcome to #fretflip! Initial Preset Custom Preset Minor Pentatonic Major Penta…" at bounding box center [620, 251] width 145 height 23
click at [547, 239] on select "Welcome to #fretflip! Initial Preset Custom Preset Minor Pentatonic Major Penta…" at bounding box center [620, 251] width 145 height 23
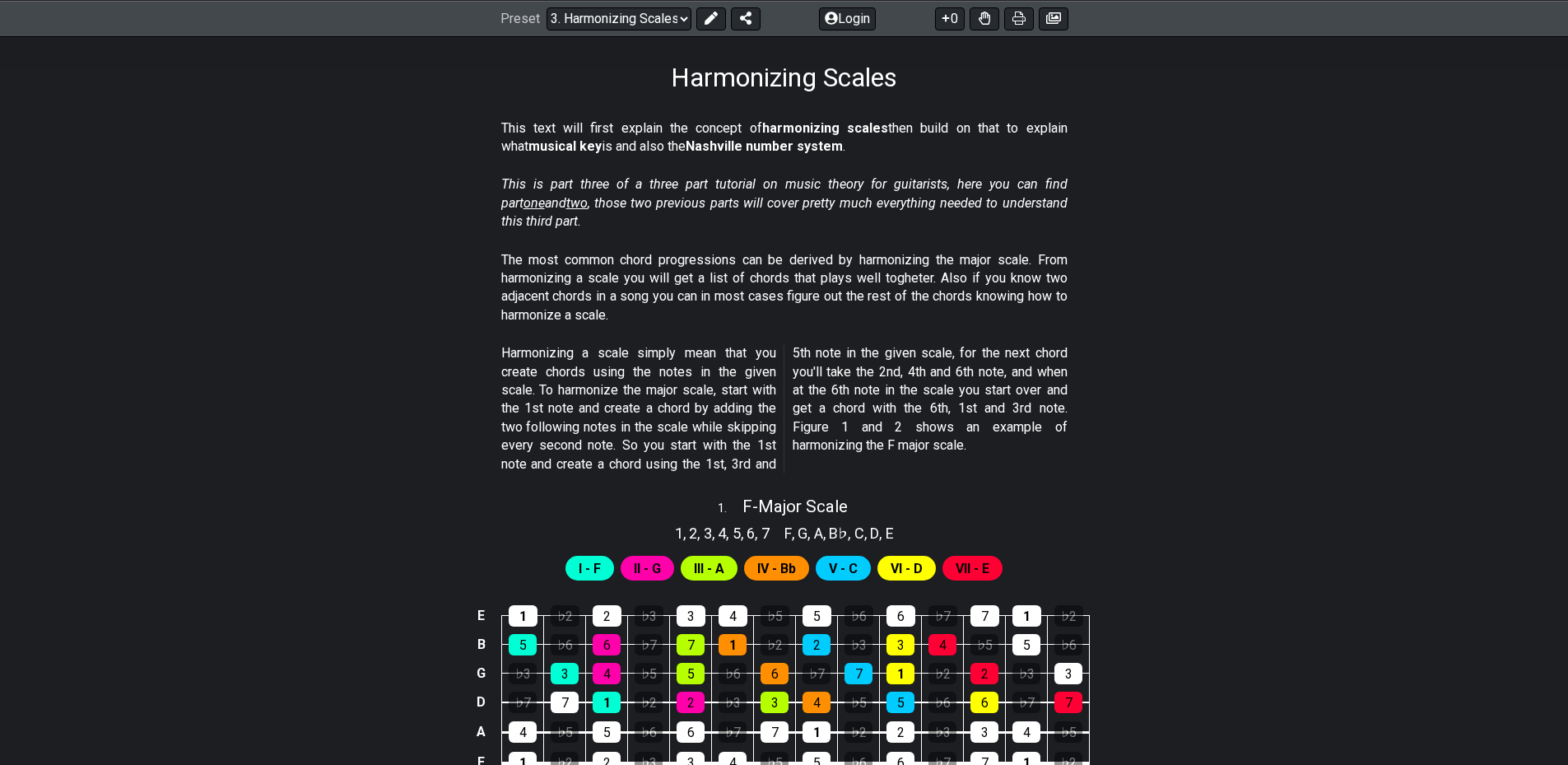
drag, startPoint x: 1375, startPoint y: 449, endPoint x: 1366, endPoint y: 485, distance: 37.1
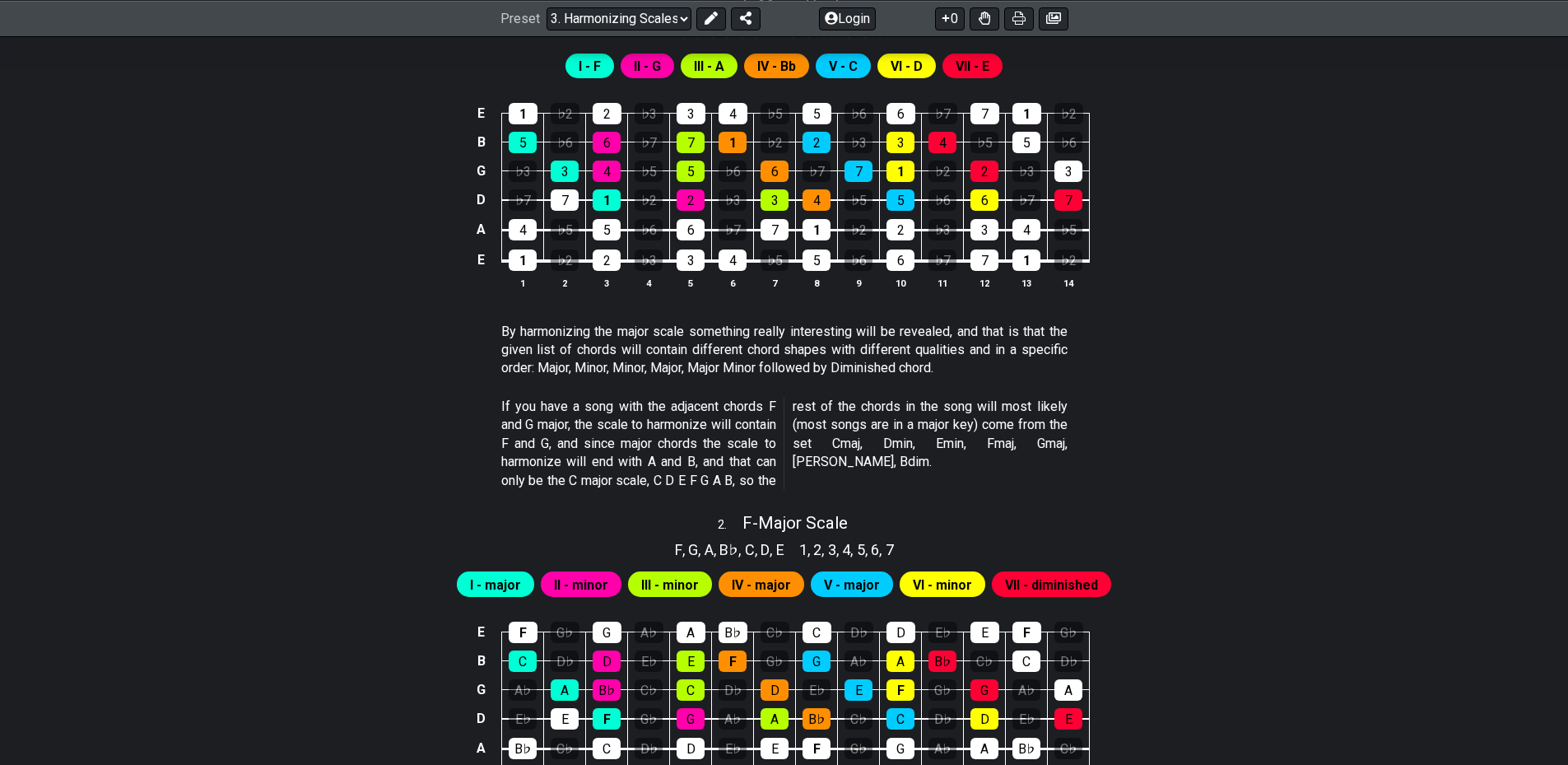
scroll to position [673, 0]
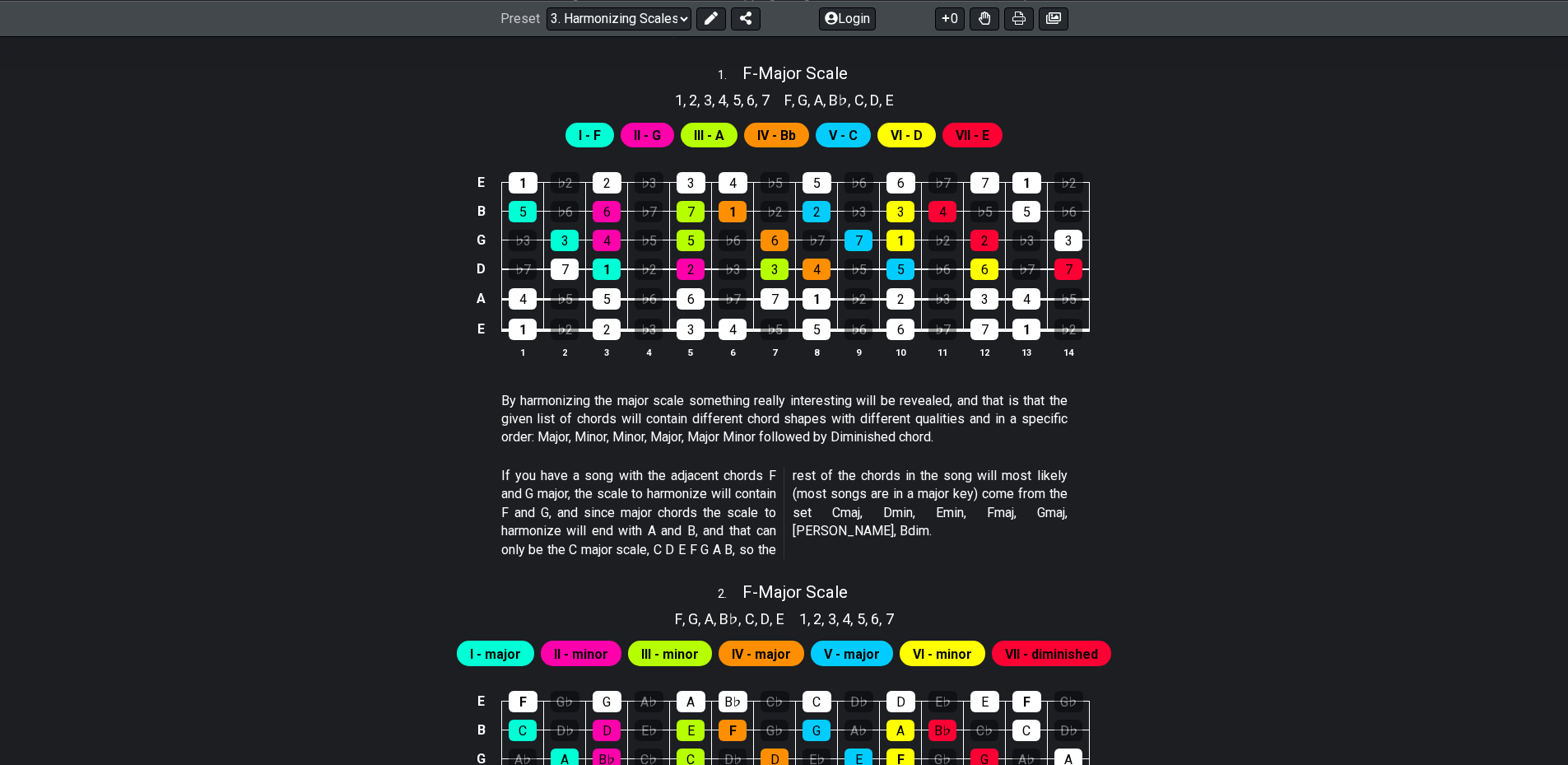
drag, startPoint x: 1413, startPoint y: 397, endPoint x: 1425, endPoint y: 363, distance: 36.1
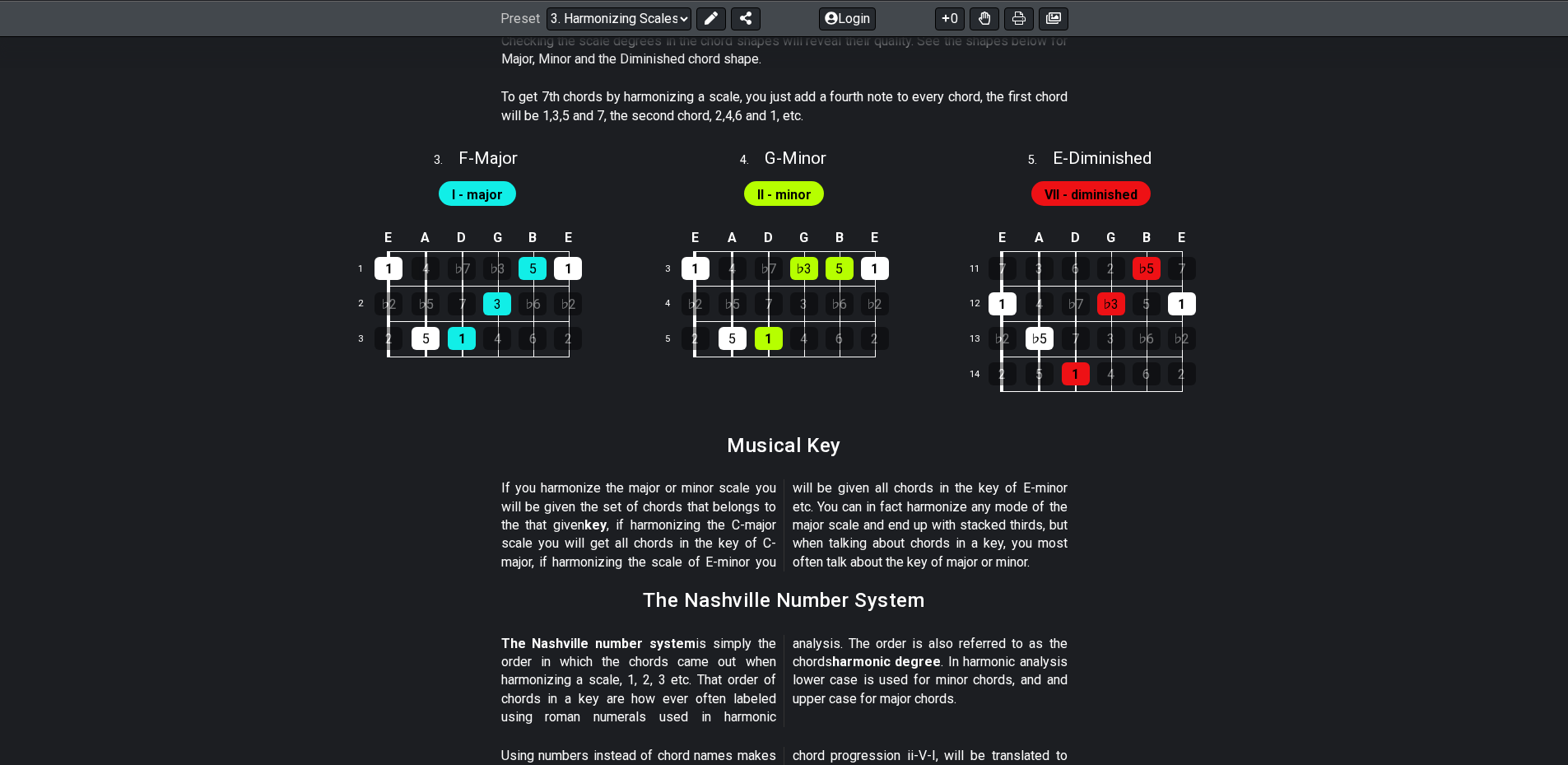
scroll to position [1646, 0]
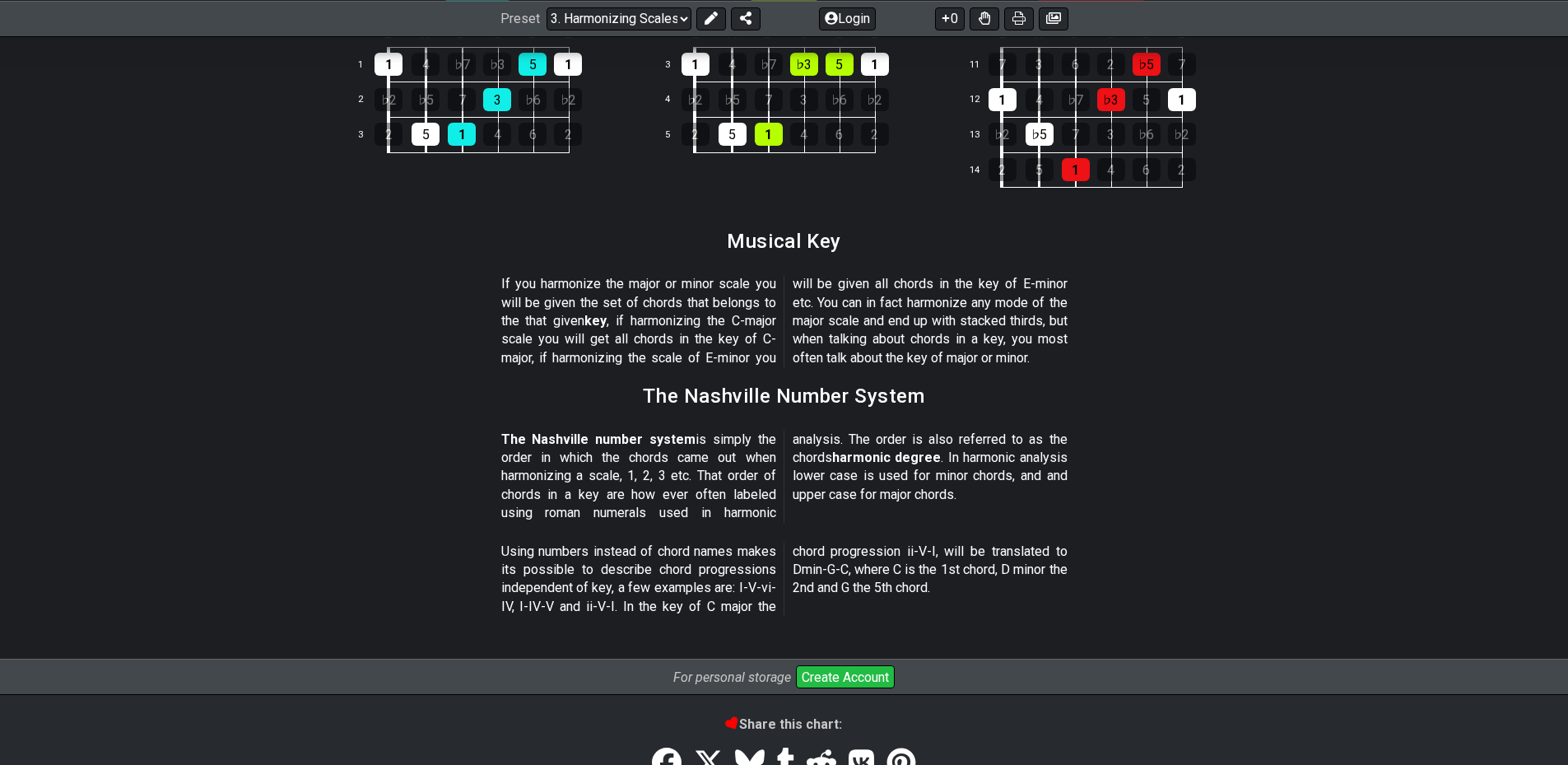
drag, startPoint x: 1416, startPoint y: 285, endPoint x: 1416, endPoint y: 306, distance: 21.0
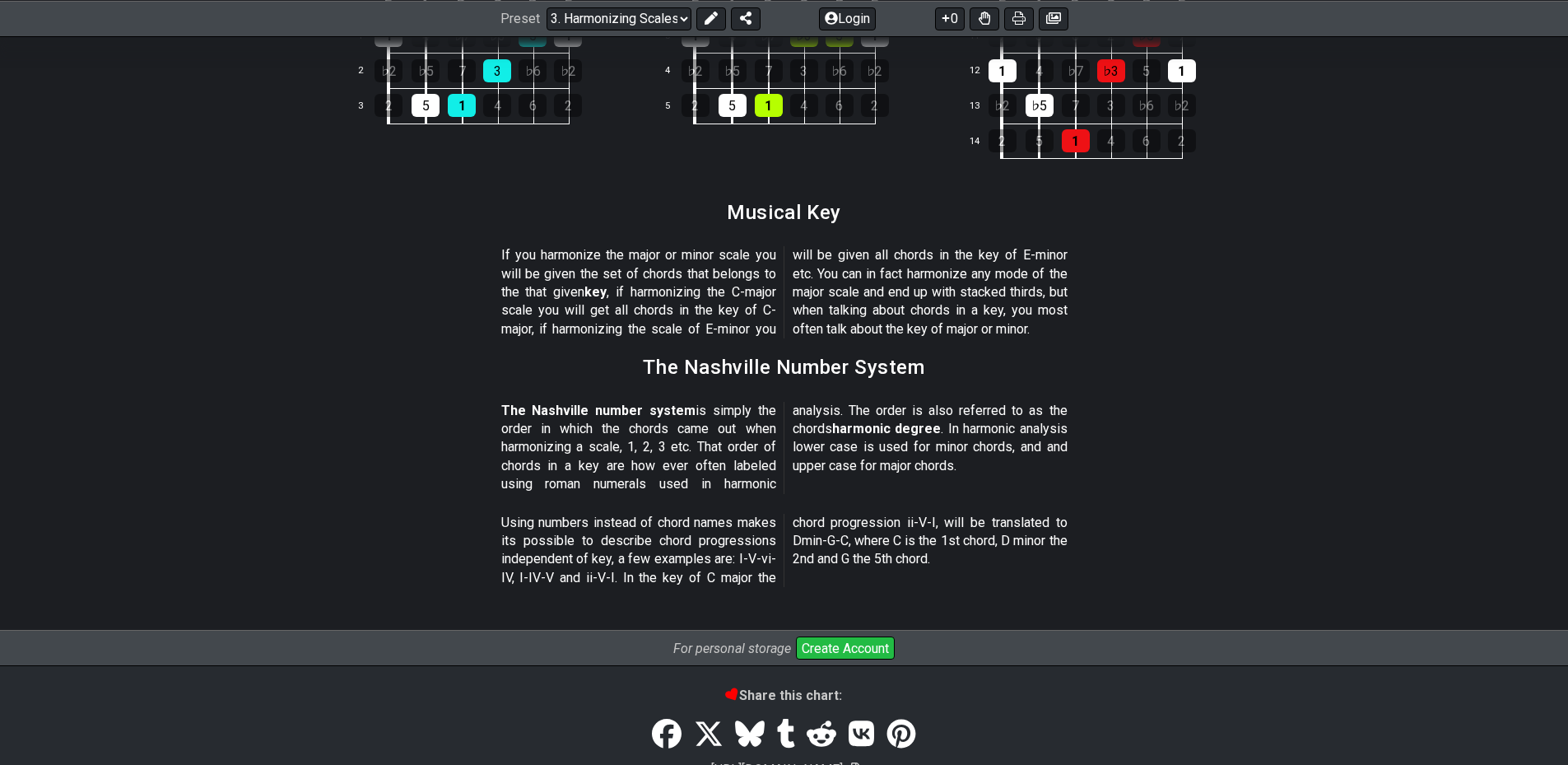
drag, startPoint x: 1430, startPoint y: 326, endPoint x: 1427, endPoint y: 345, distance: 19.2
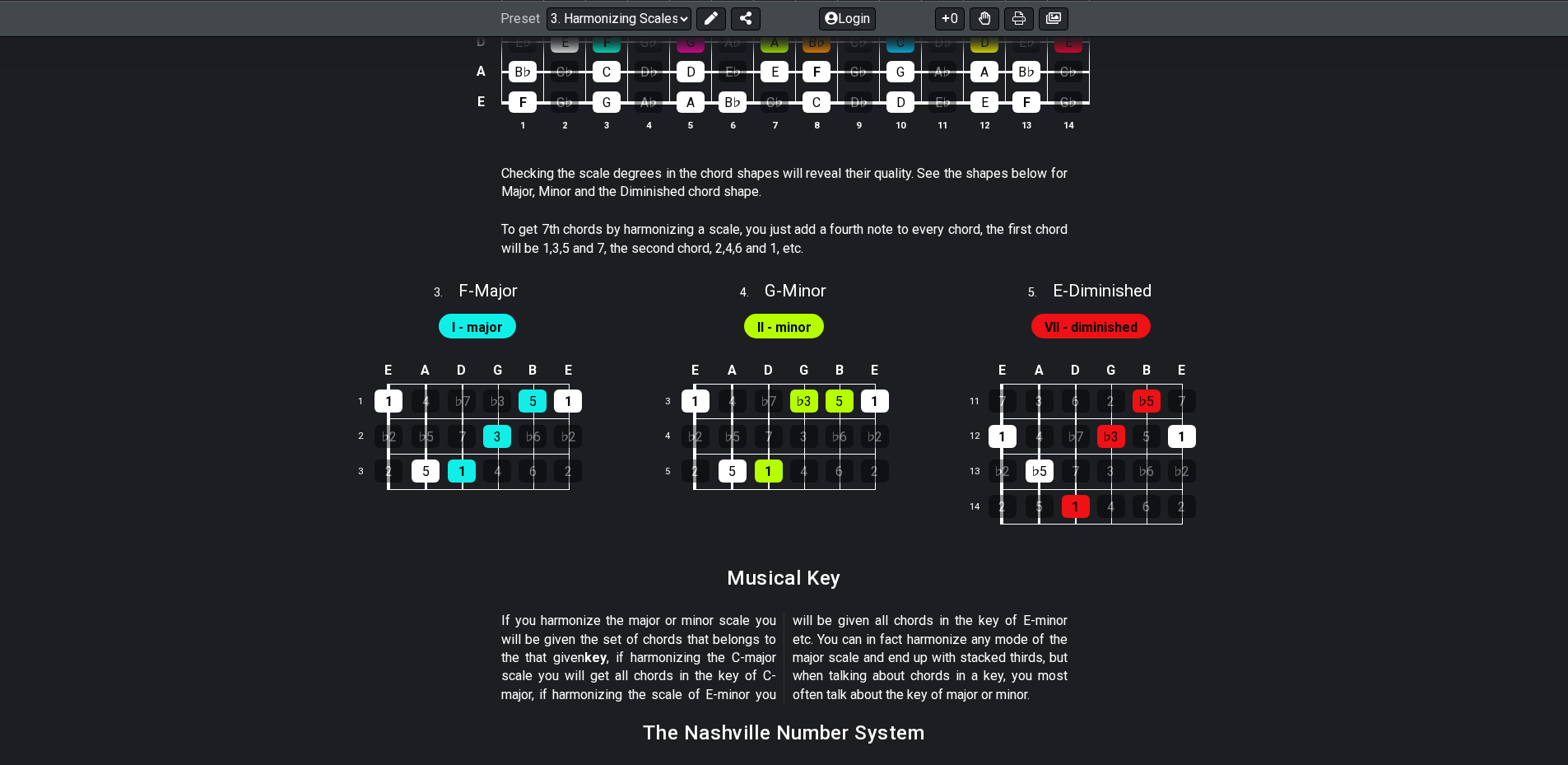
scroll to position [0, 0]
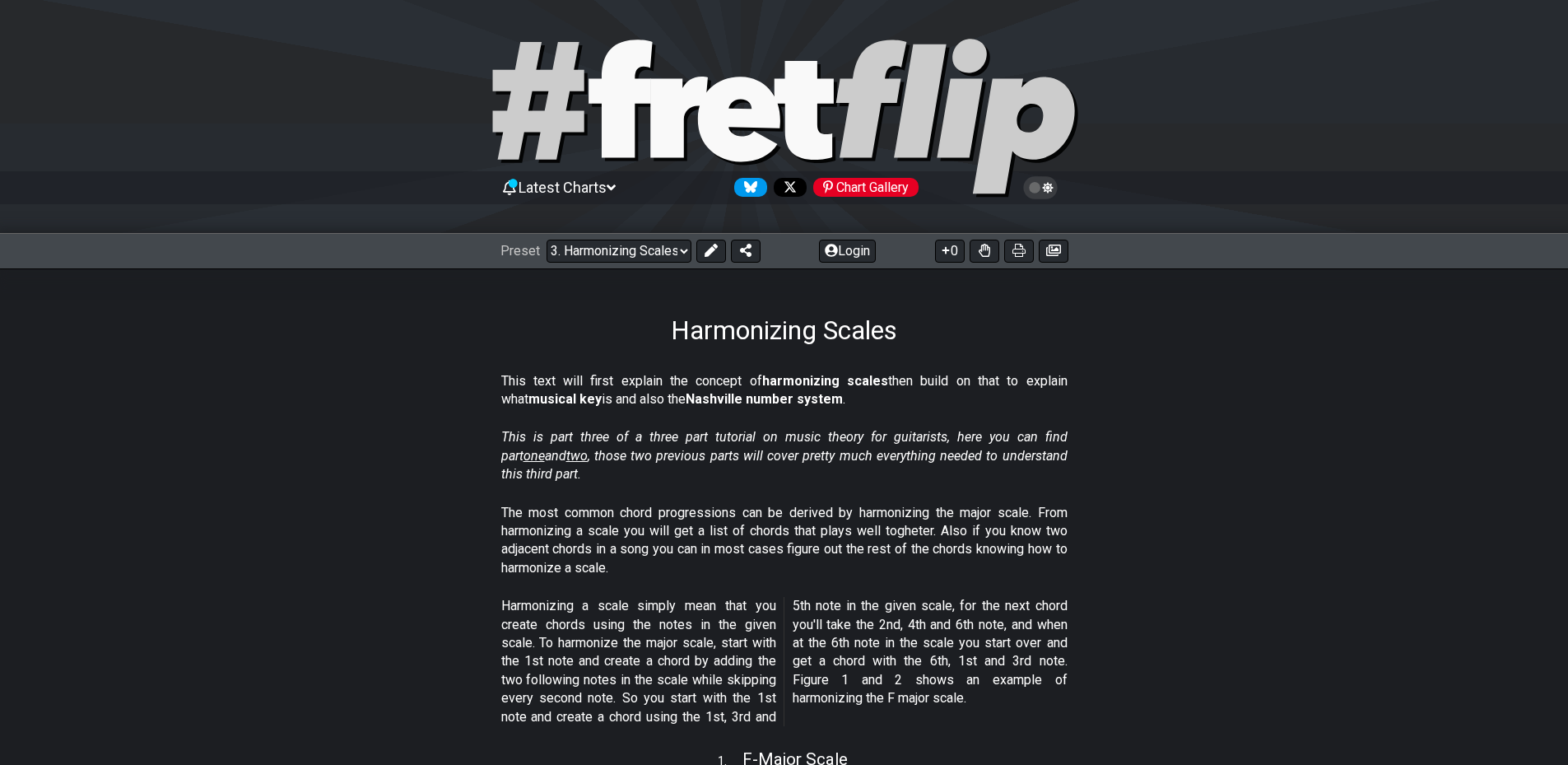
drag, startPoint x: 1331, startPoint y: 403, endPoint x: 1242, endPoint y: 63, distance: 351.5
click at [619, 253] on select "Welcome to #fretflip! Initial Preset Custom Preset Minor Pentatonic Major Penta…" at bounding box center [620, 251] width 145 height 23
click at [547, 239] on select "Welcome to #fretflip! Initial Preset Custom Preset Minor Pentatonic Major Penta…" at bounding box center [620, 251] width 145 height 23
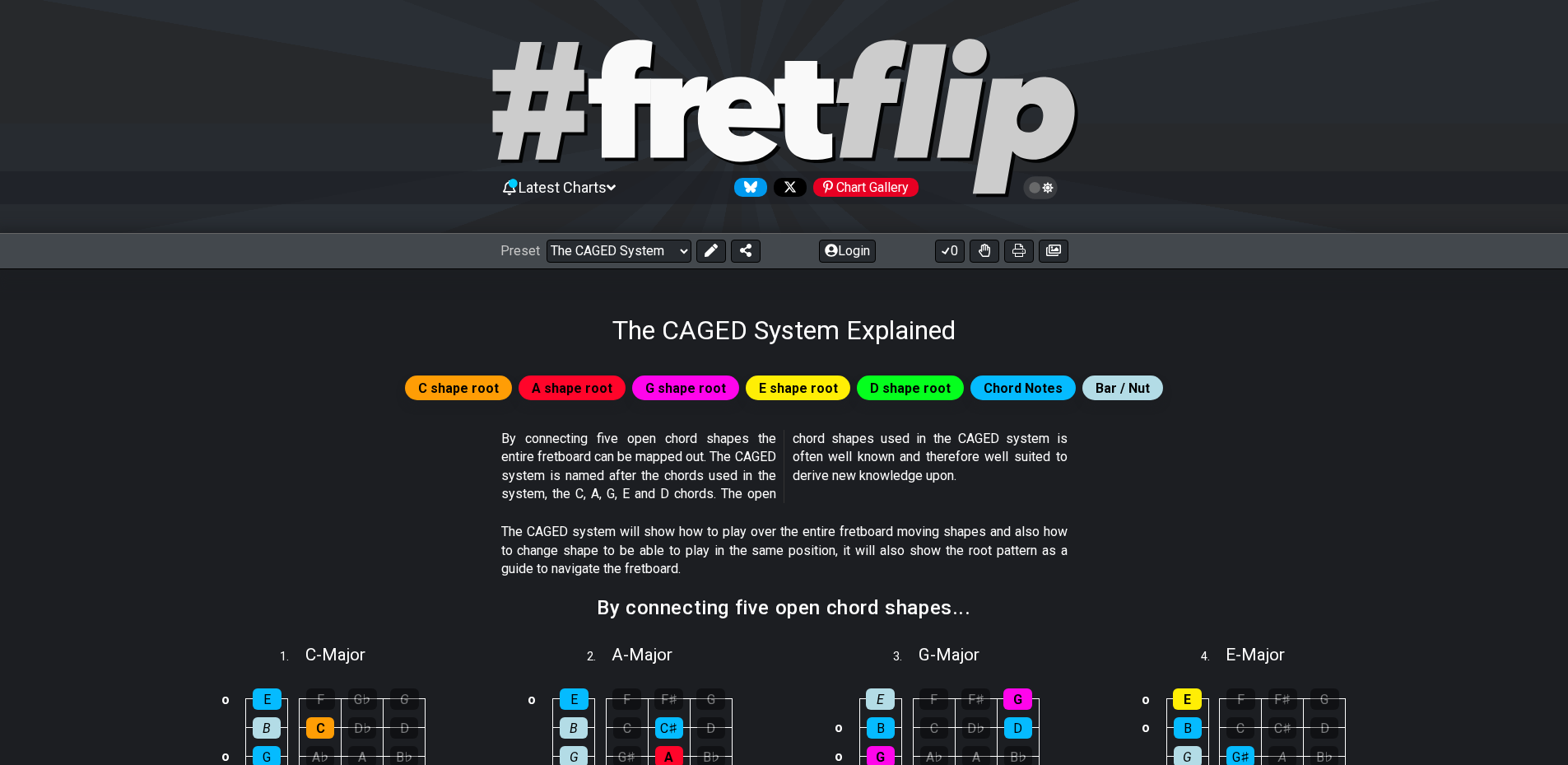
drag, startPoint x: 1383, startPoint y: 438, endPoint x: 1381, endPoint y: 292, distance: 146.0
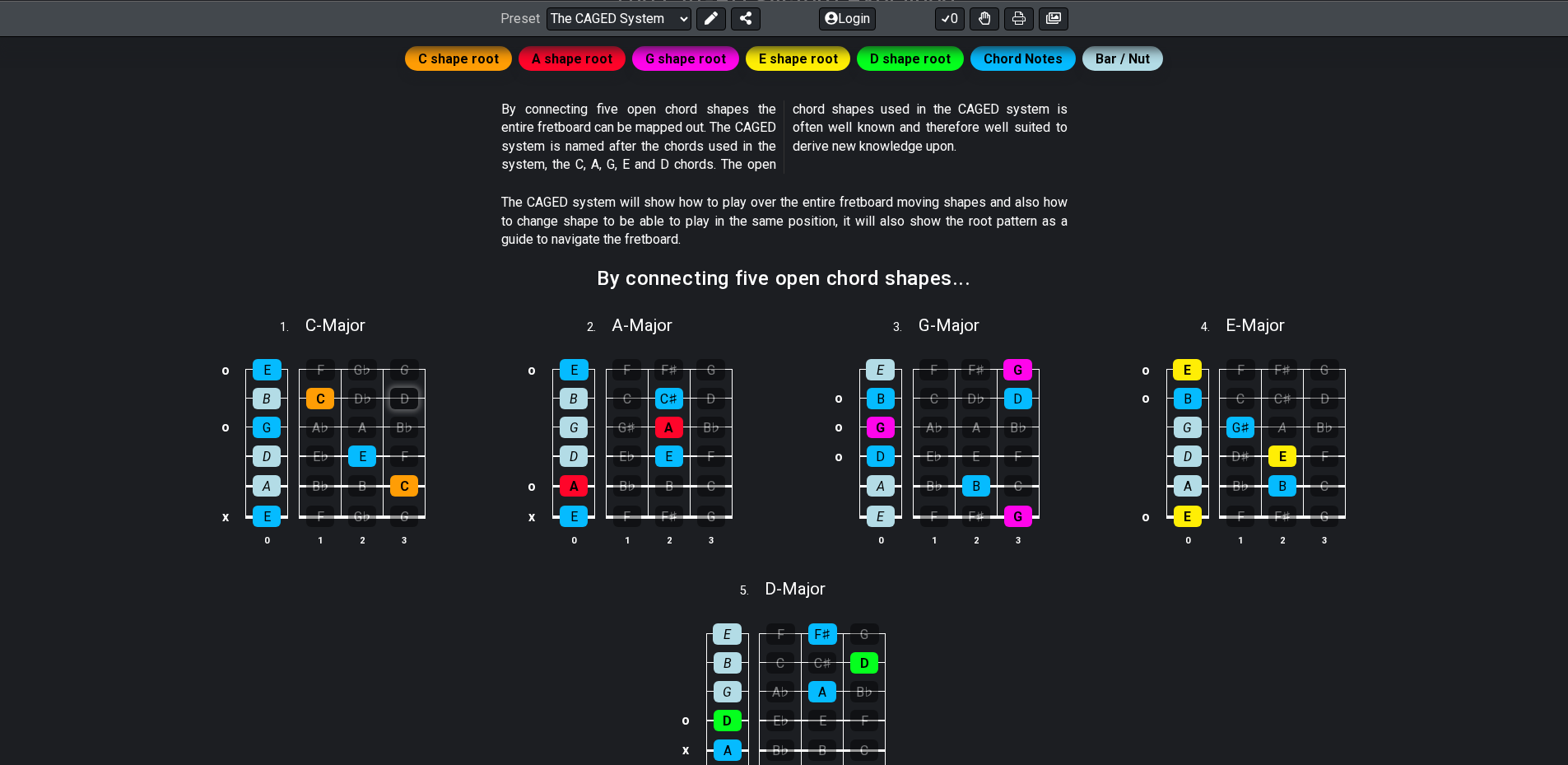
click at [410, 388] on div "D" at bounding box center [404, 398] width 28 height 21
click at [406, 373] on div "G" at bounding box center [404, 369] width 29 height 21
click at [414, 520] on div "G" at bounding box center [404, 516] width 28 height 21
click at [414, 485] on div "C" at bounding box center [404, 485] width 28 height 21
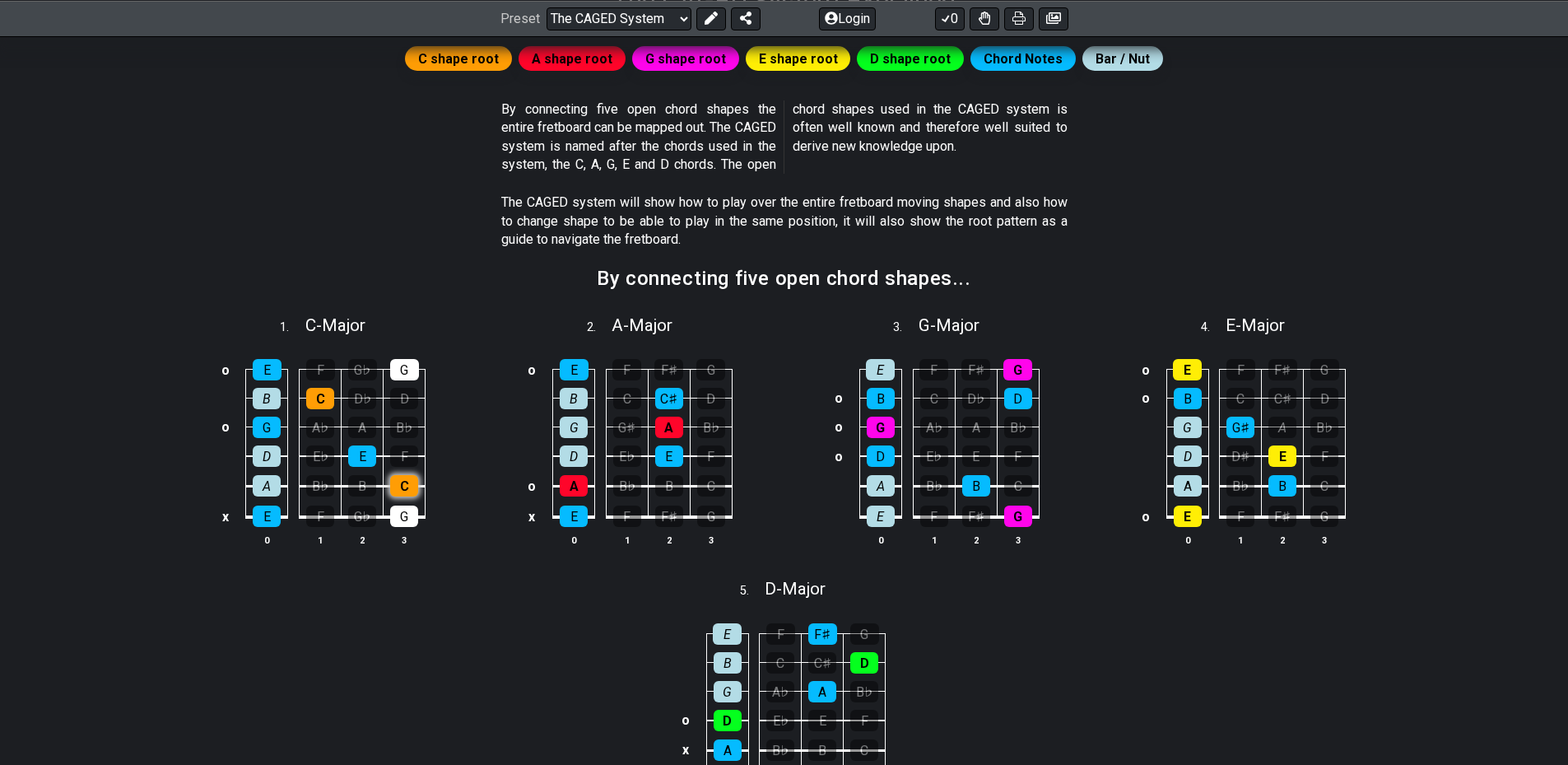
click at [414, 485] on div "C" at bounding box center [404, 485] width 28 height 21
click at [324, 519] on div "F" at bounding box center [320, 516] width 28 height 21
click at [364, 419] on div "A" at bounding box center [362, 427] width 28 height 21
click at [402, 398] on div "D" at bounding box center [404, 398] width 28 height 21
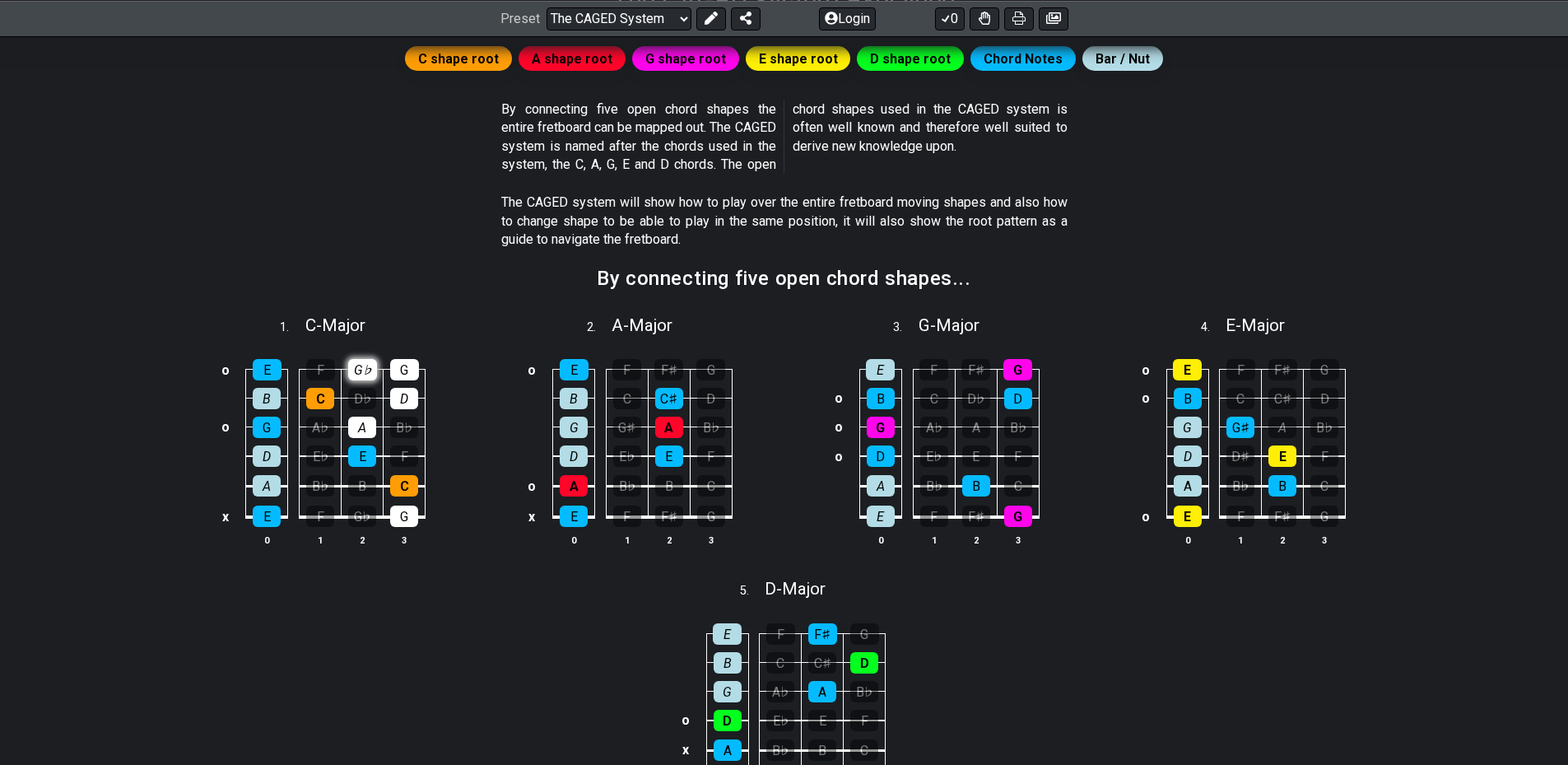
click at [362, 360] on div "G♭" at bounding box center [362, 369] width 29 height 21
click at [369, 369] on div "G♭" at bounding box center [362, 369] width 29 height 21
click at [356, 364] on div "G♭" at bounding box center [362, 369] width 29 height 21
click at [315, 366] on div "F" at bounding box center [320, 369] width 29 height 21
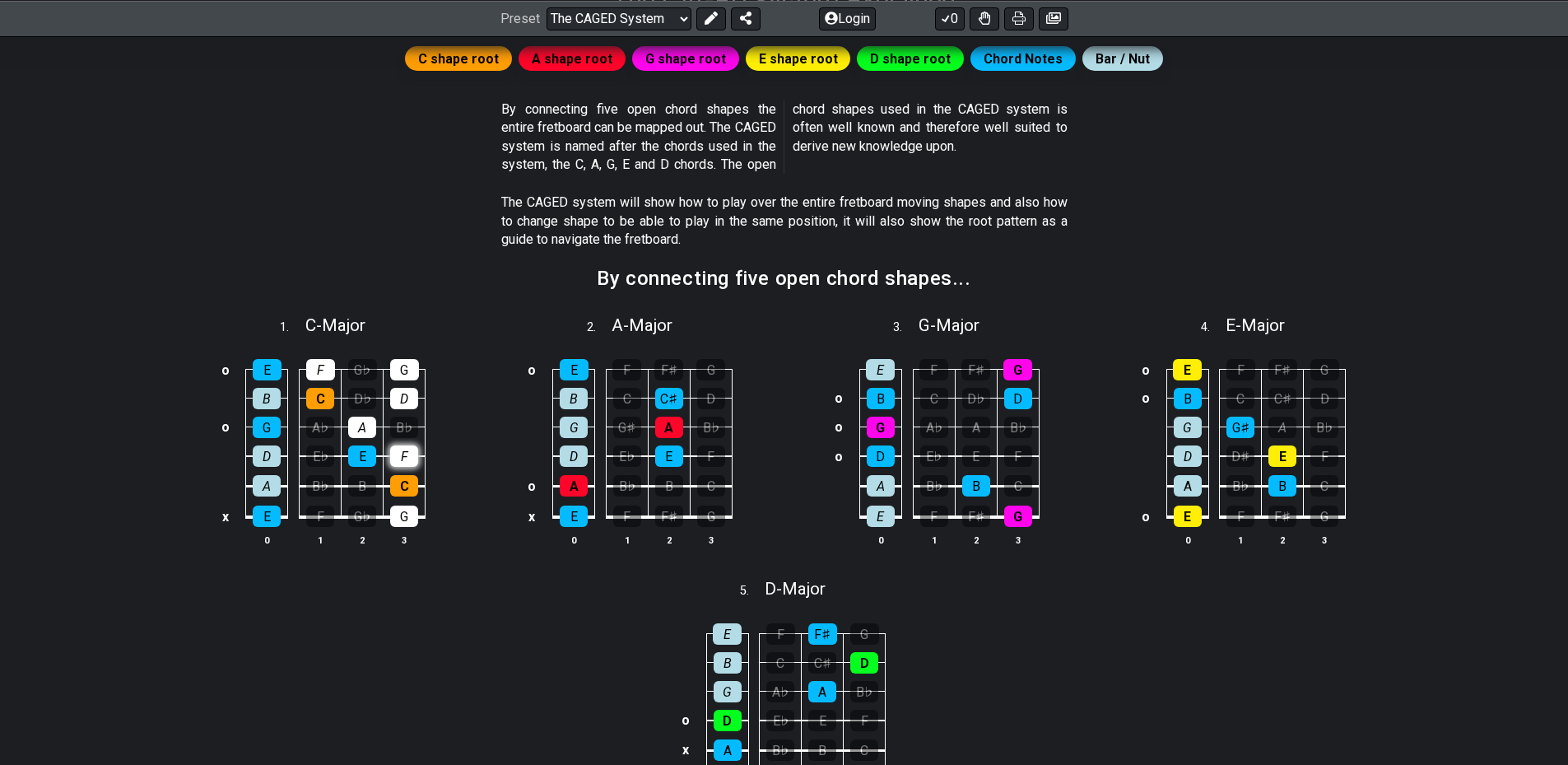
click at [407, 458] on div "F" at bounding box center [404, 456] width 28 height 21
click at [371, 491] on div "B" at bounding box center [362, 485] width 28 height 21
click at [335, 520] on table "o E F G♭ G B C D♭ D o G A♭ A B♭ D E♭ E F A B♭ B C x E F G♭ G 0 1 2 3" at bounding box center [320, 438] width 211 height 194
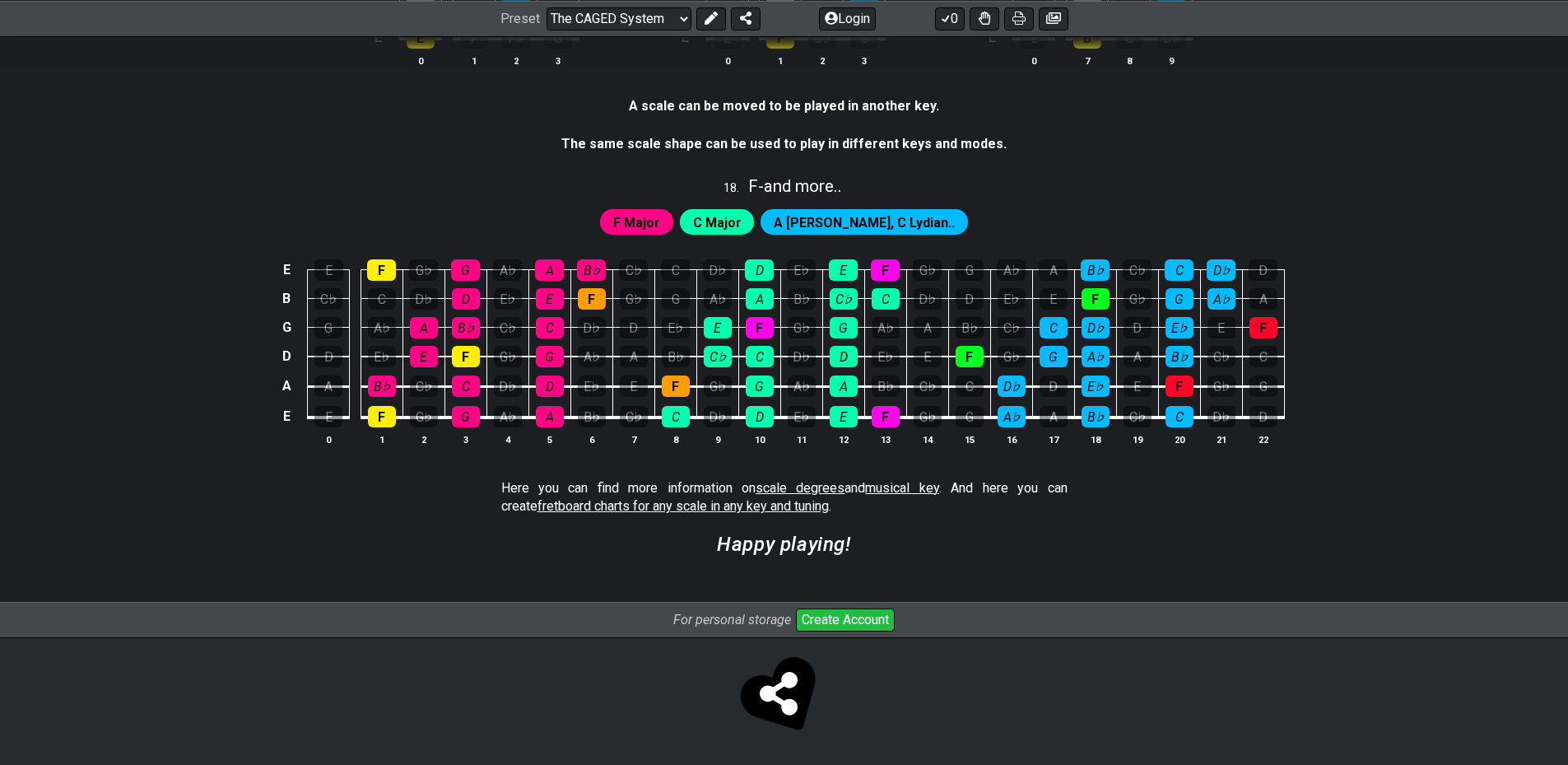
scroll to position [3521, 0]
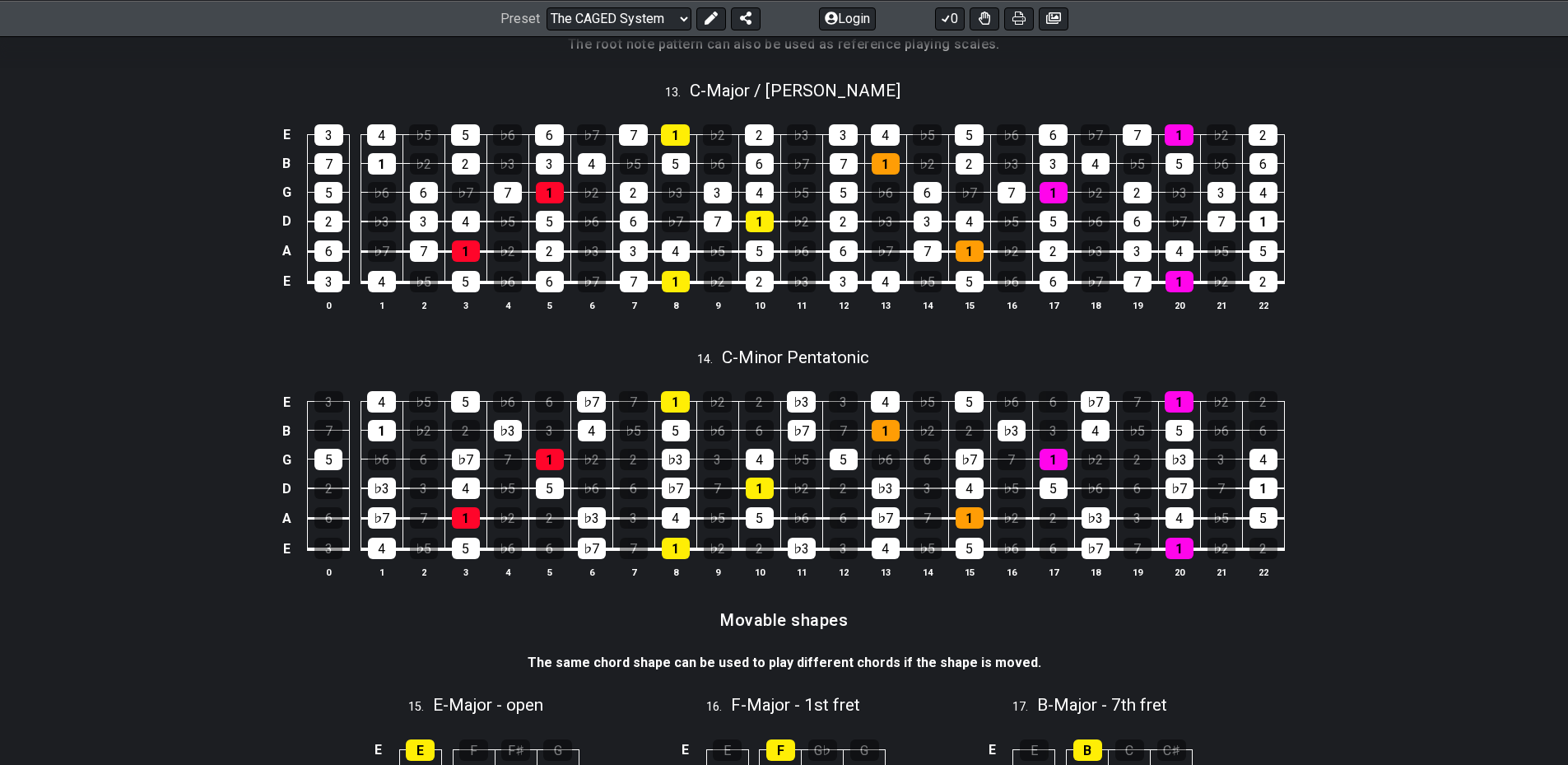
drag, startPoint x: 1354, startPoint y: 528, endPoint x: 711, endPoint y: 110, distance: 766.9
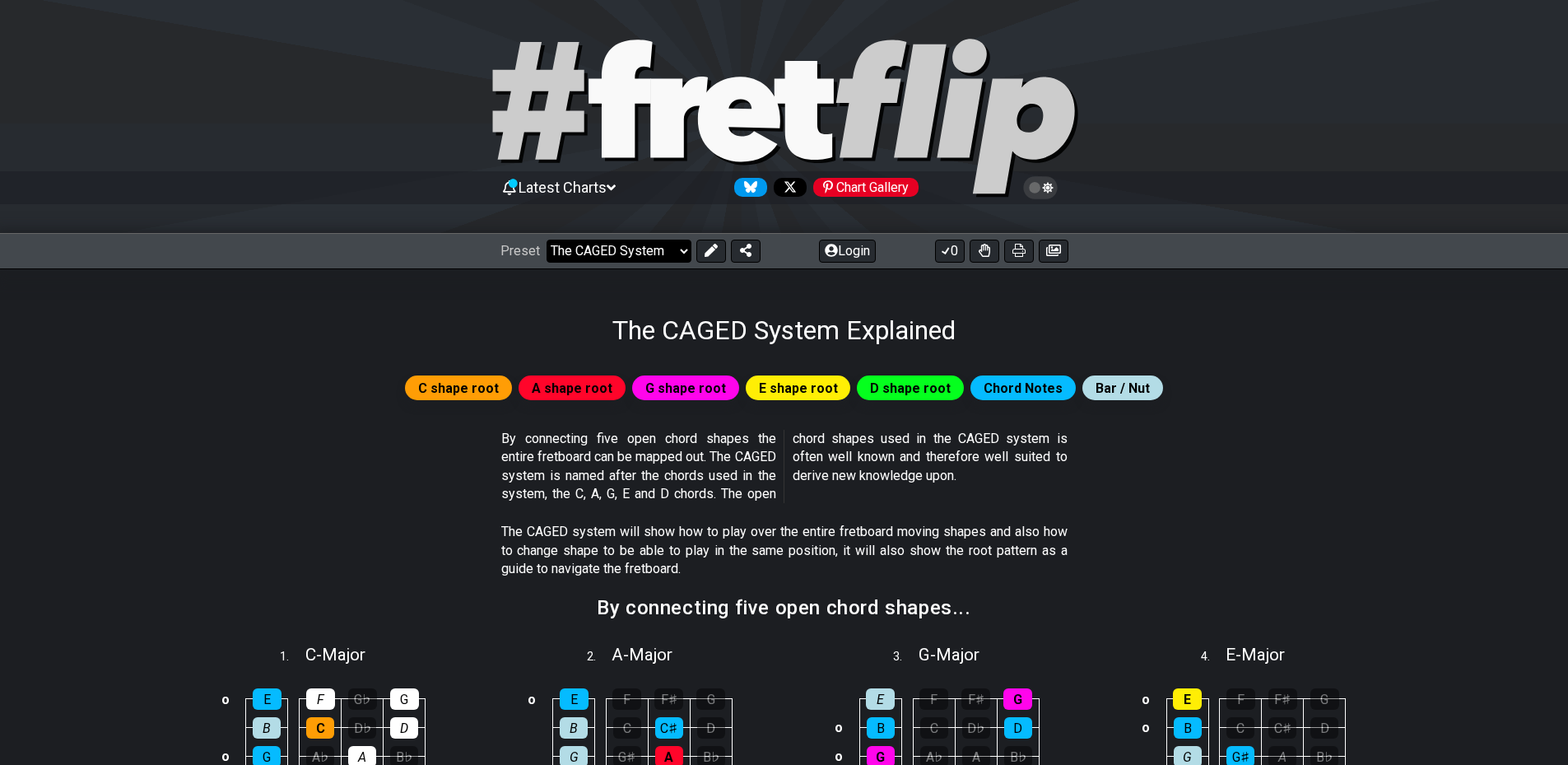
click at [616, 245] on select "Welcome to #fretflip! Initial Preset Custom Preset Minor Pentatonic Major Penta…" at bounding box center [620, 251] width 145 height 23
click at [547, 239] on select "Welcome to #fretflip! Initial Preset Custom Preset Minor Pentatonic Major Penta…" at bounding box center [620, 251] width 145 height 23
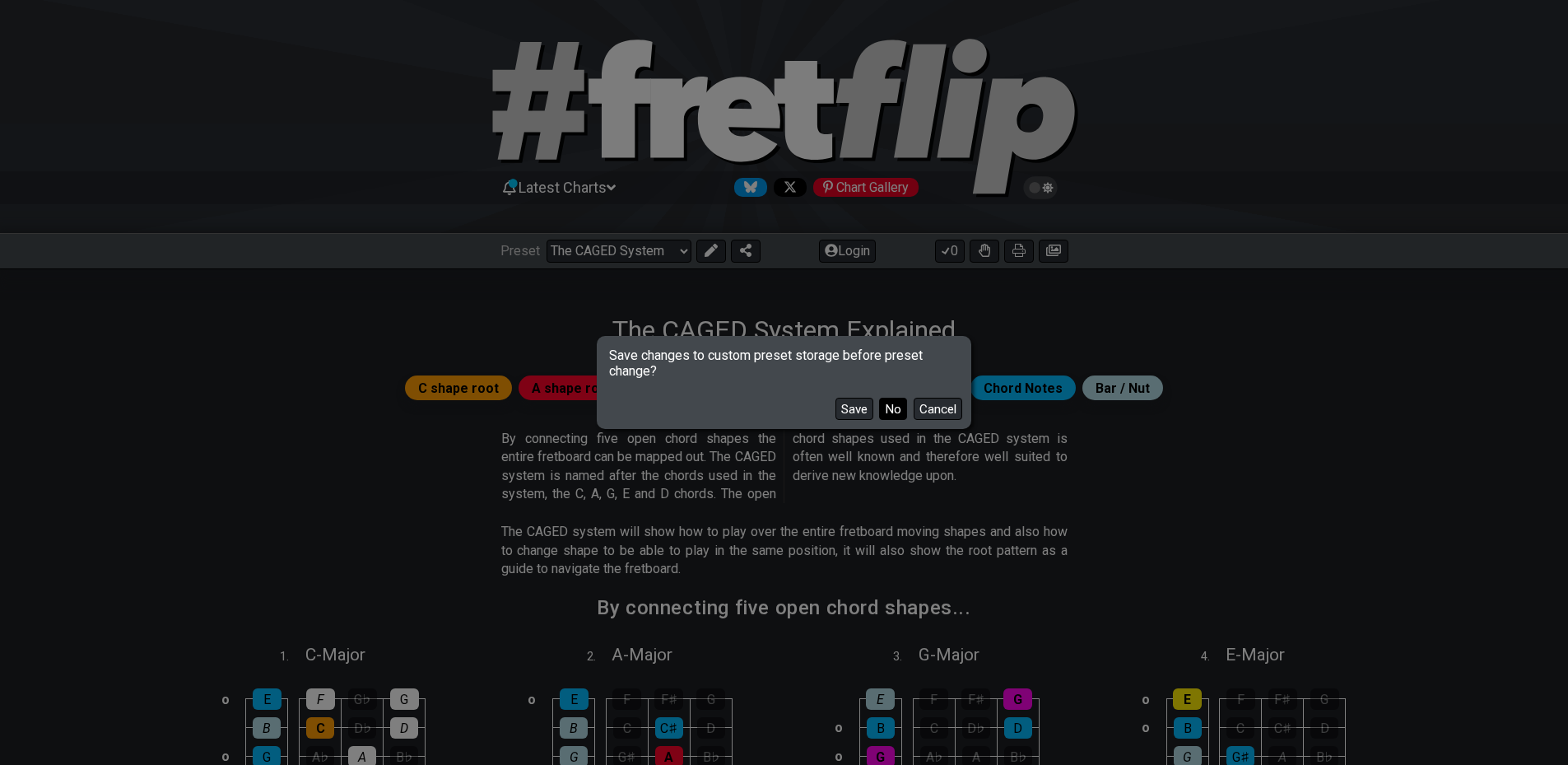
click at [886, 417] on button "No" at bounding box center [893, 409] width 28 height 22
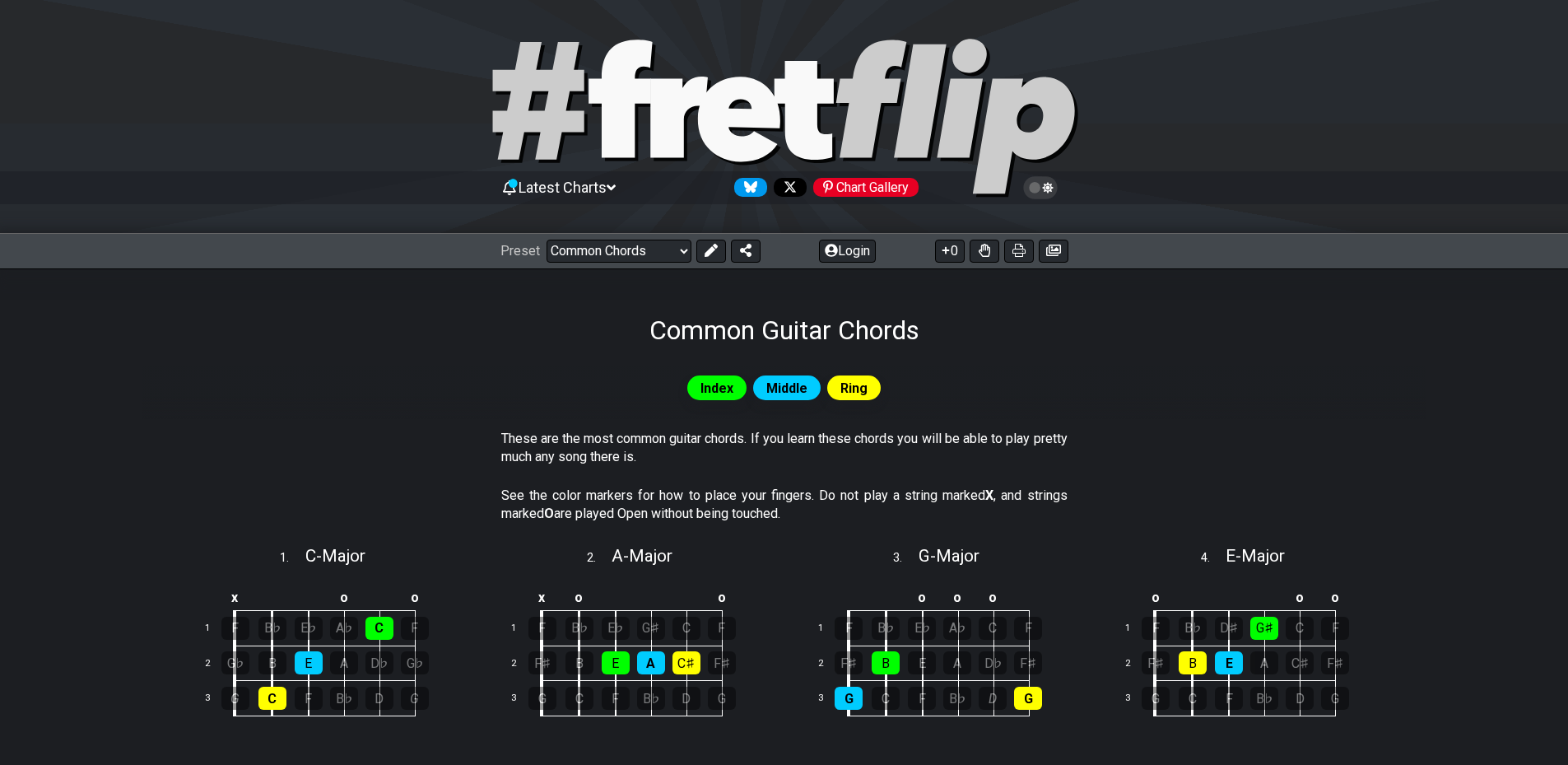
drag, startPoint x: 1179, startPoint y: 352, endPoint x: 989, endPoint y: 113, distance: 305.3
click at [612, 251] on select "Welcome to #fretflip! Initial Preset Custom Preset Minor Pentatonic Major Penta…" at bounding box center [620, 251] width 145 height 23
click at [547, 239] on select "Welcome to #fretflip! Initial Preset Custom Preset Minor Pentatonic Major Penta…" at bounding box center [620, 251] width 145 height 23
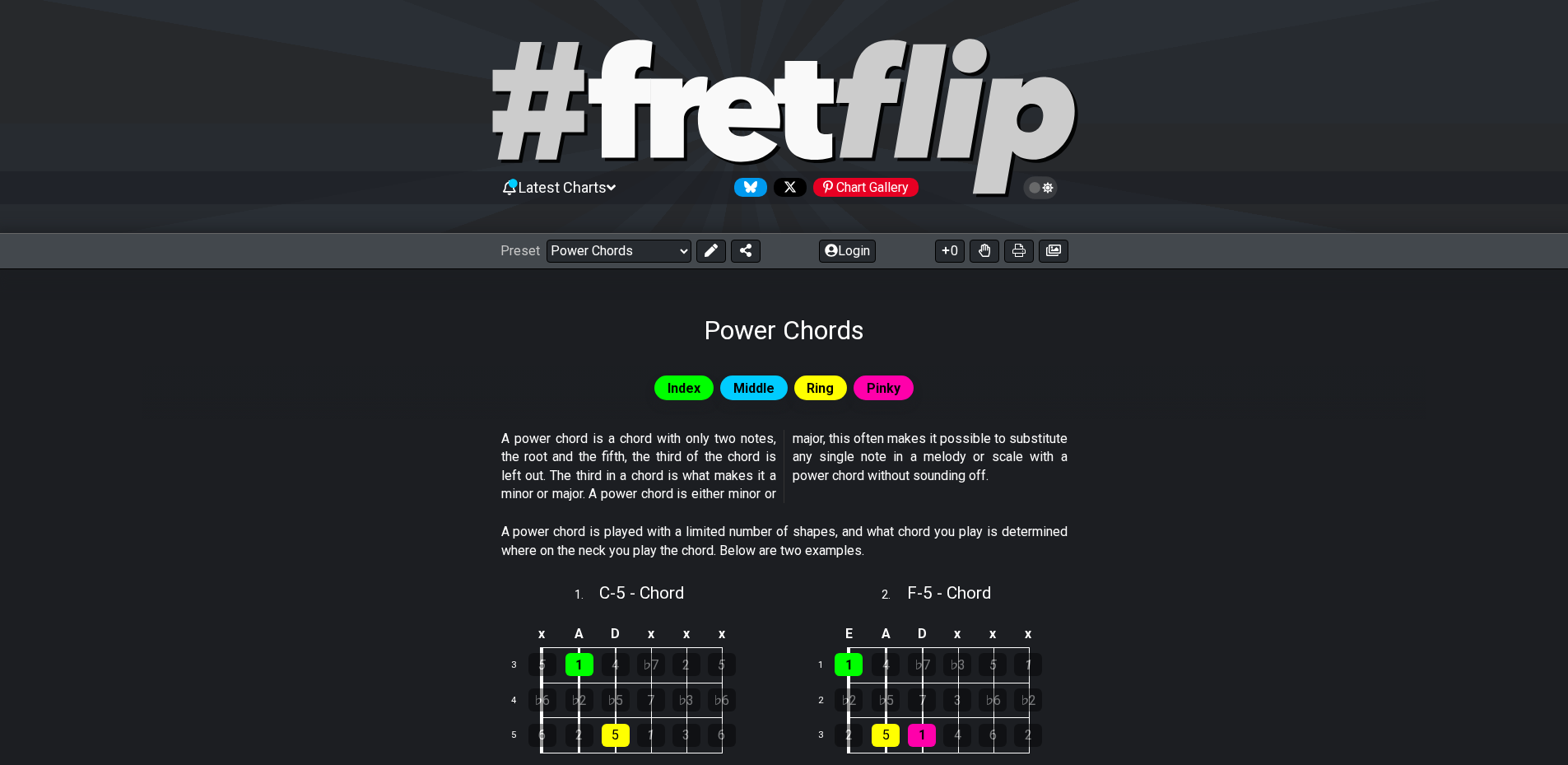
drag, startPoint x: 1201, startPoint y: 419, endPoint x: 1134, endPoint y: 80, distance: 345.6
click at [618, 252] on select "Welcome to #fretflip! Initial Preset Custom Preset Minor Pentatonic Major Penta…" at bounding box center [620, 251] width 145 height 23
click at [547, 239] on select "Welcome to #fretflip! Initial Preset Custom Preset Minor Pentatonic Major Penta…" at bounding box center [620, 251] width 145 height 23
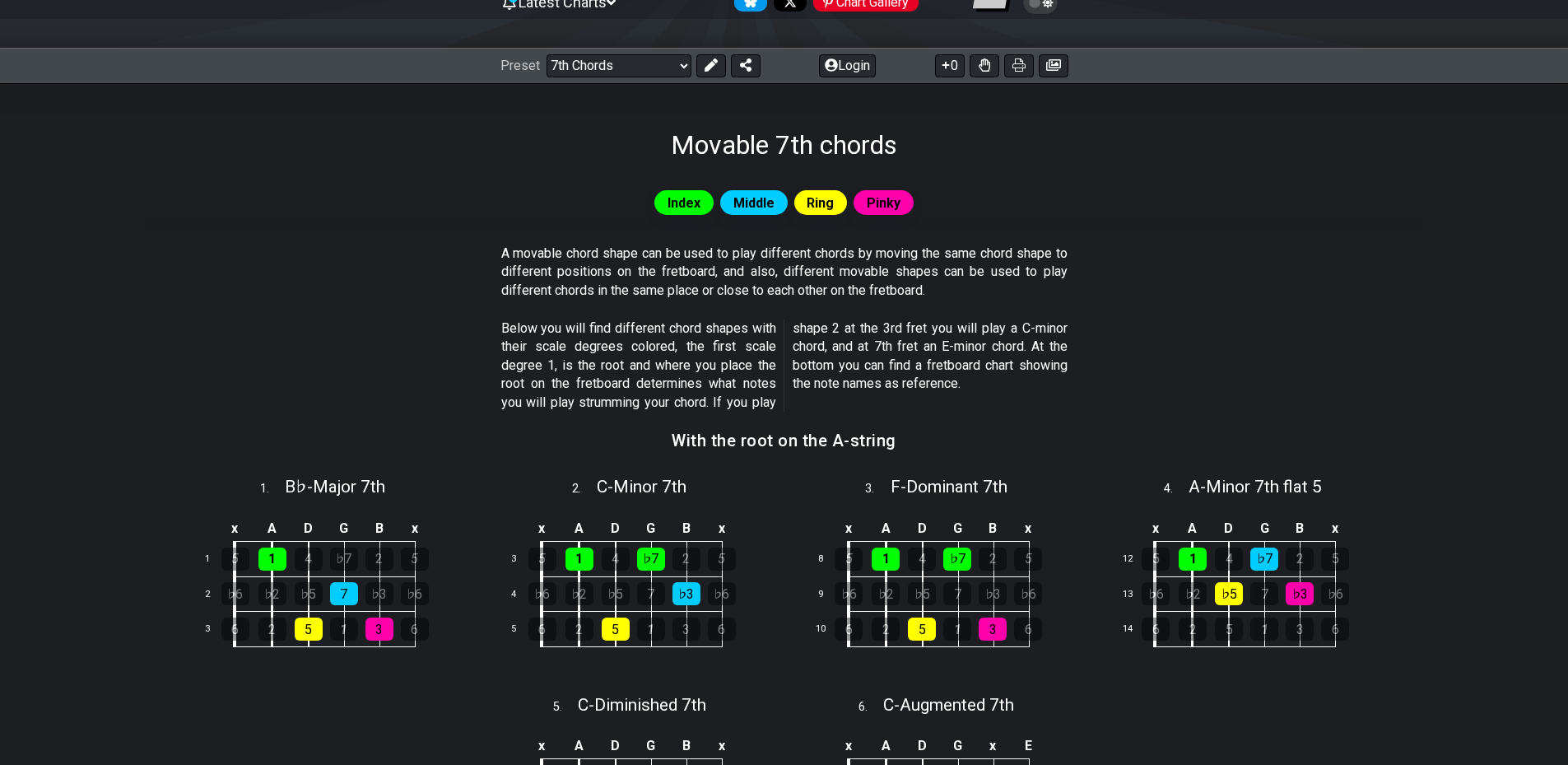
drag, startPoint x: 1393, startPoint y: 410, endPoint x: 1421, endPoint y: 425, distance: 31.8
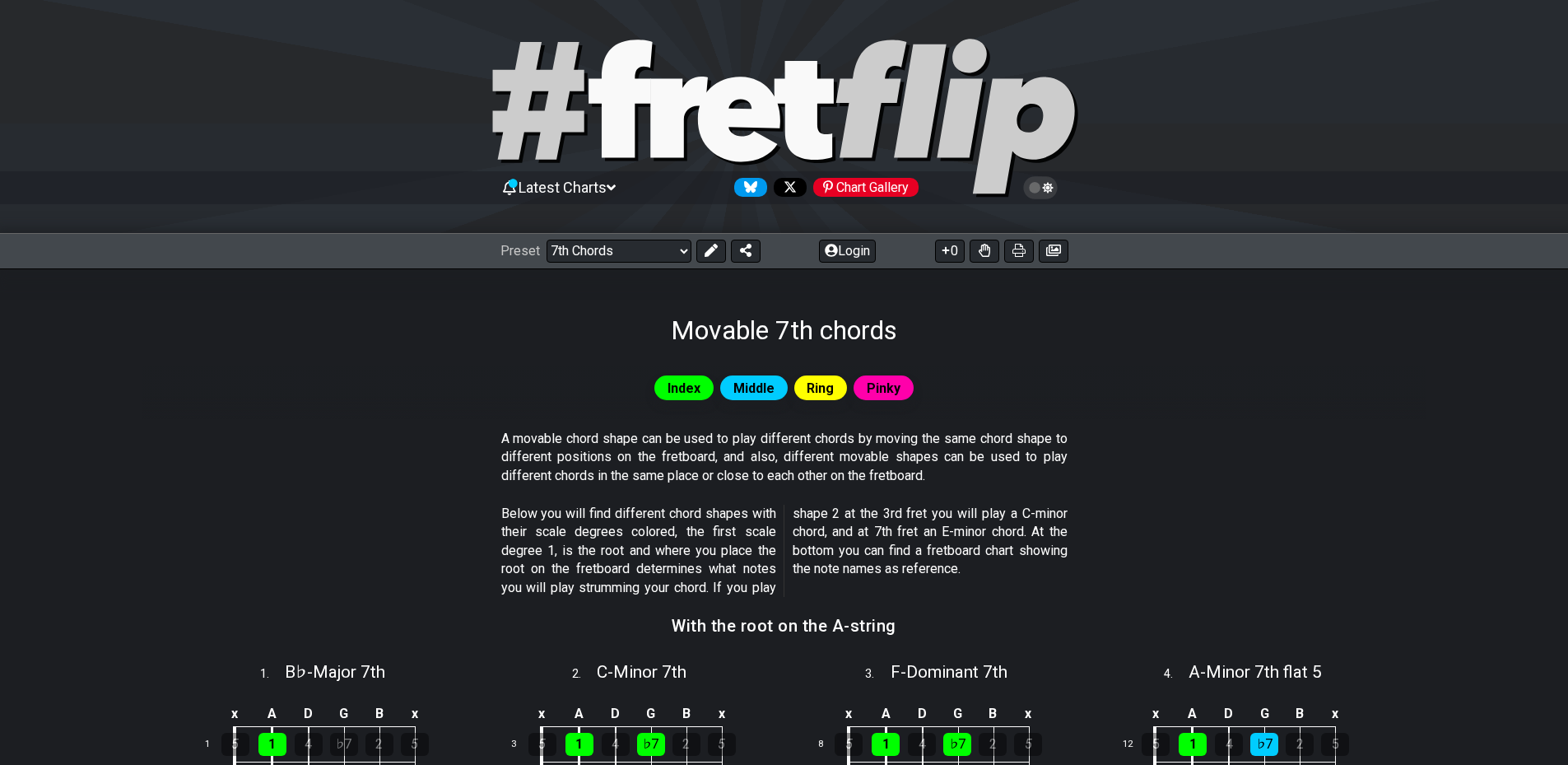
drag, startPoint x: 1386, startPoint y: 335, endPoint x: 889, endPoint y: -100, distance: 660.5
click at [660, 246] on select "Welcome to #fretflip! Initial Preset Custom Preset Minor Pentatonic Major Penta…" at bounding box center [620, 251] width 145 height 23
click at [547, 239] on select "Welcome to #fretflip! Initial Preset Custom Preset Minor Pentatonic Major Penta…" at bounding box center [620, 251] width 145 height 23
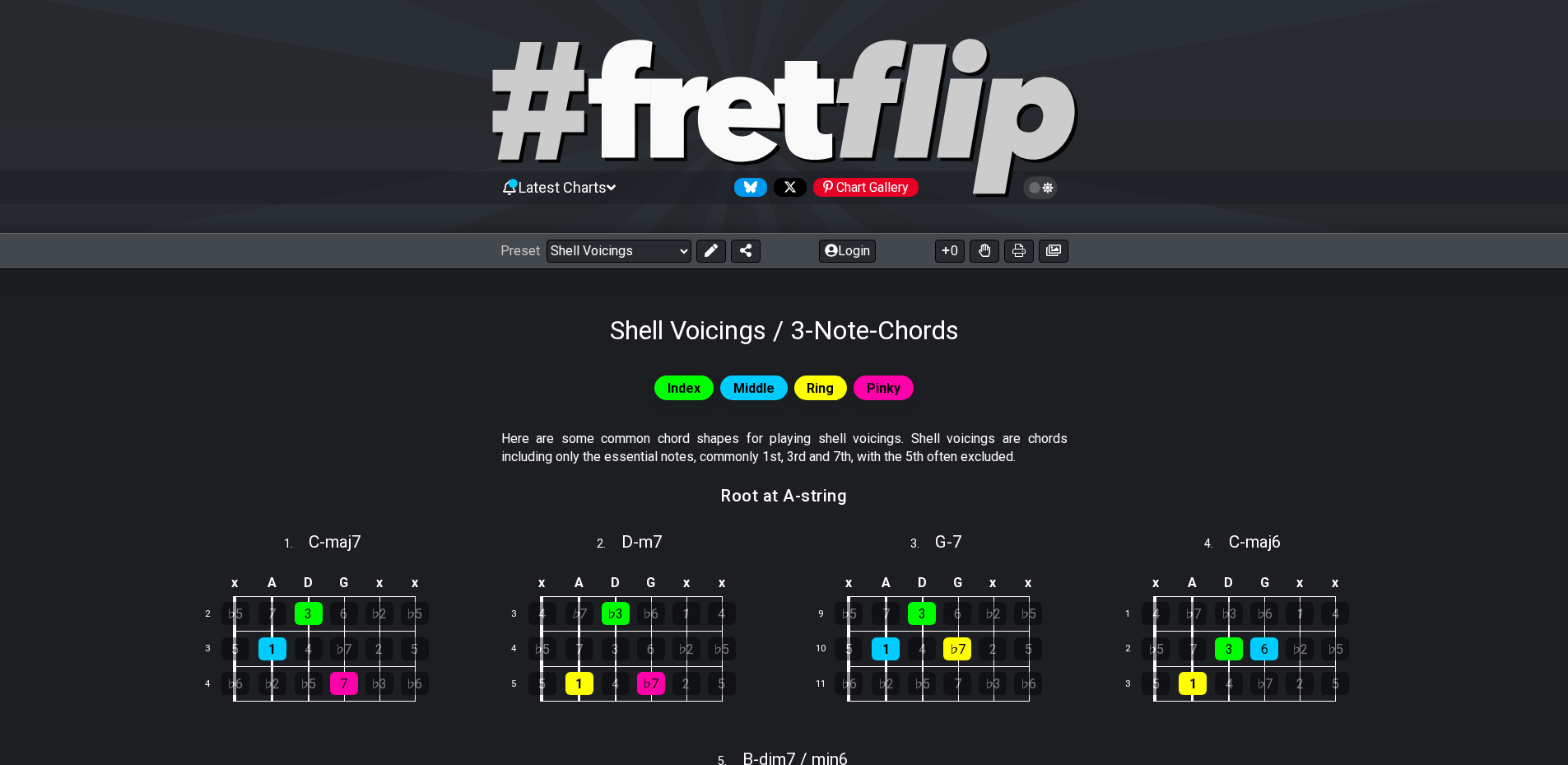
scroll to position [165, 0]
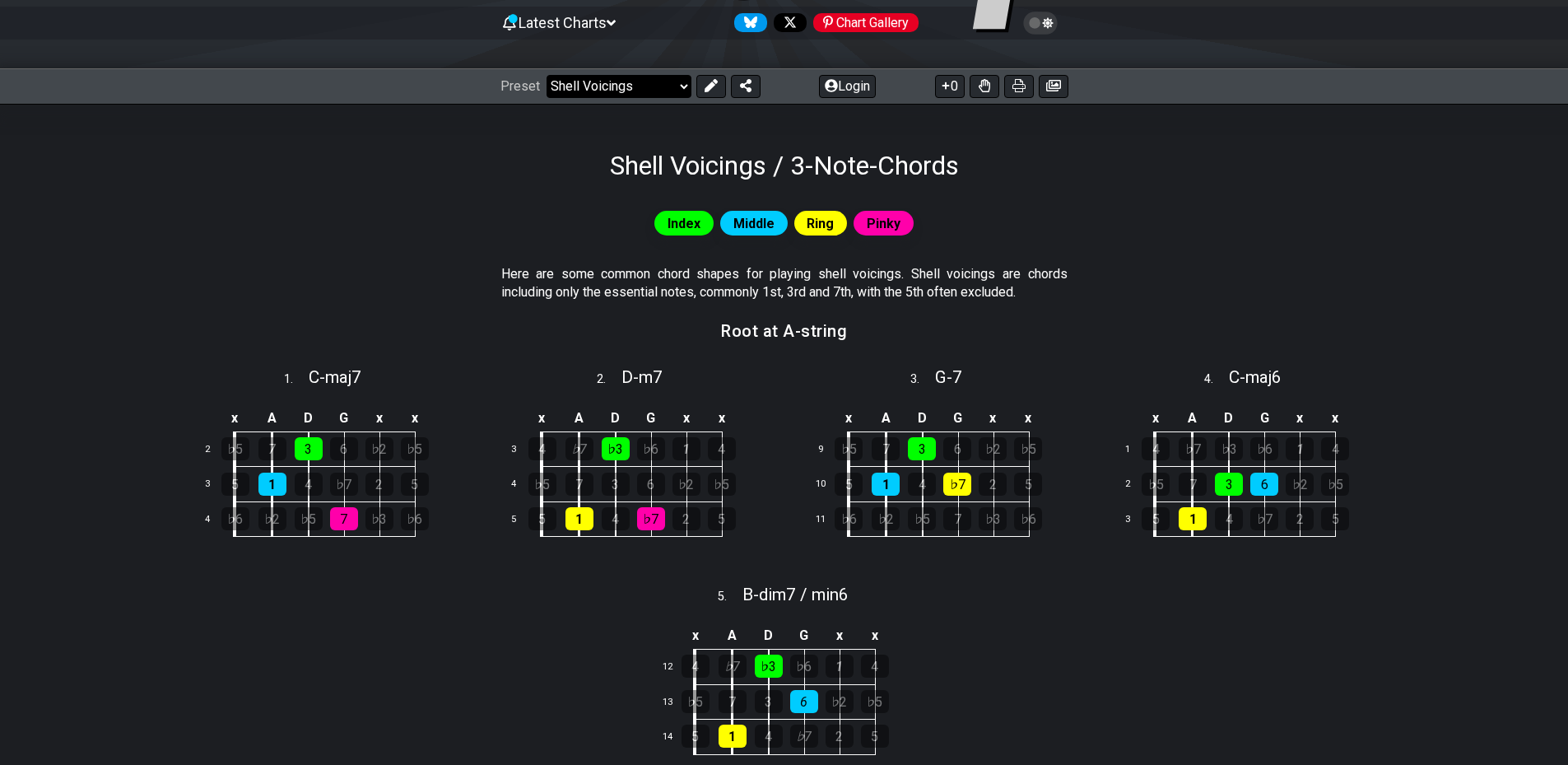
click at [609, 87] on select "Welcome to #fretflip! Initial Preset Custom Preset Minor Pentatonic Major Penta…" at bounding box center [620, 86] width 145 height 23
click at [547, 75] on select "Welcome to #fretflip! Initial Preset Custom Preset Minor Pentatonic Major Penta…" at bounding box center [620, 86] width 145 height 23
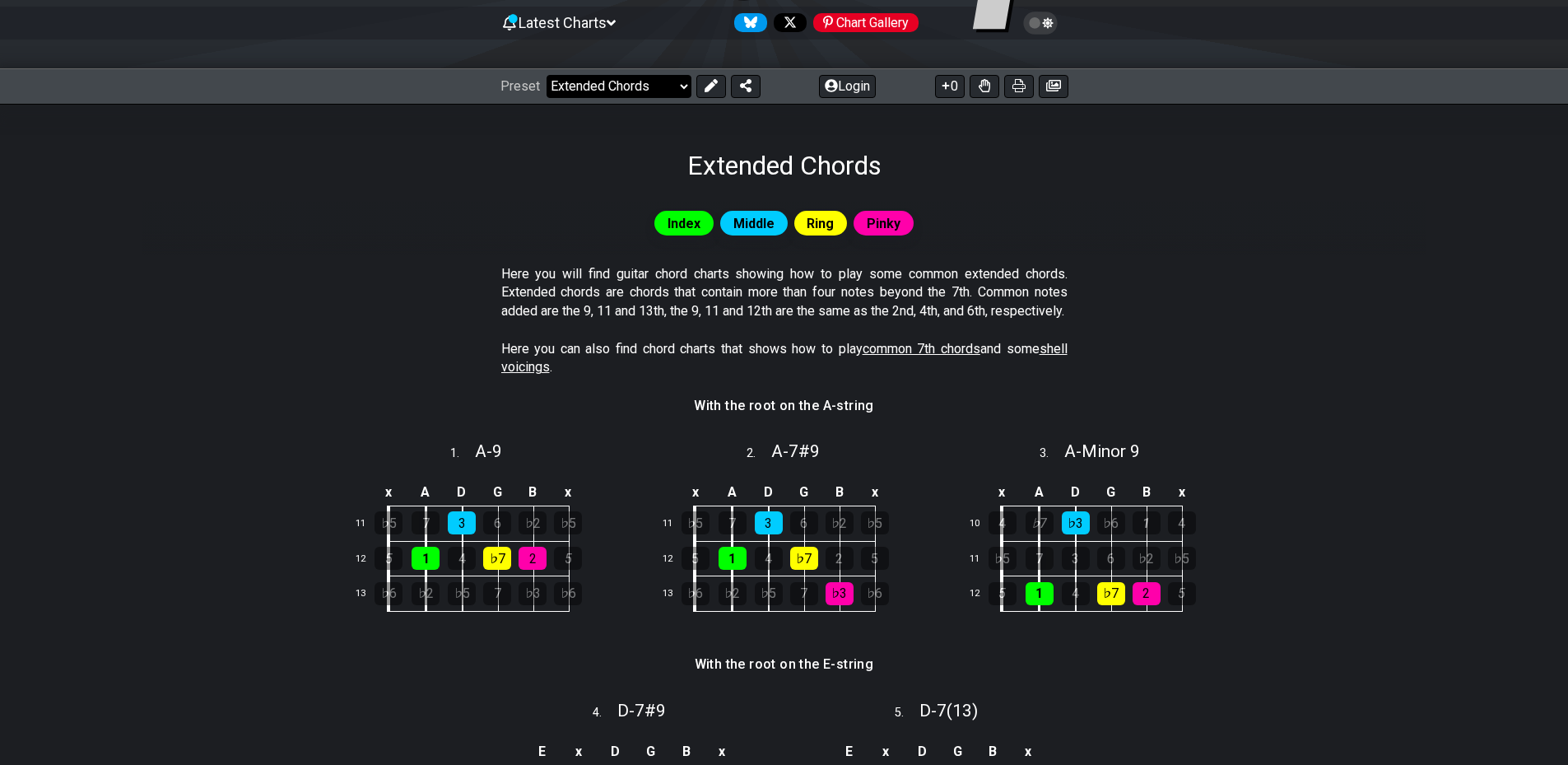
click at [660, 89] on select "Welcome to #fretflip! Initial Preset Custom Preset Minor Pentatonic Major Penta…" at bounding box center [620, 86] width 145 height 23
click at [547, 75] on select "Welcome to #fretflip! Initial Preset Custom Preset Minor Pentatonic Major Penta…" at bounding box center [620, 86] width 145 height 23
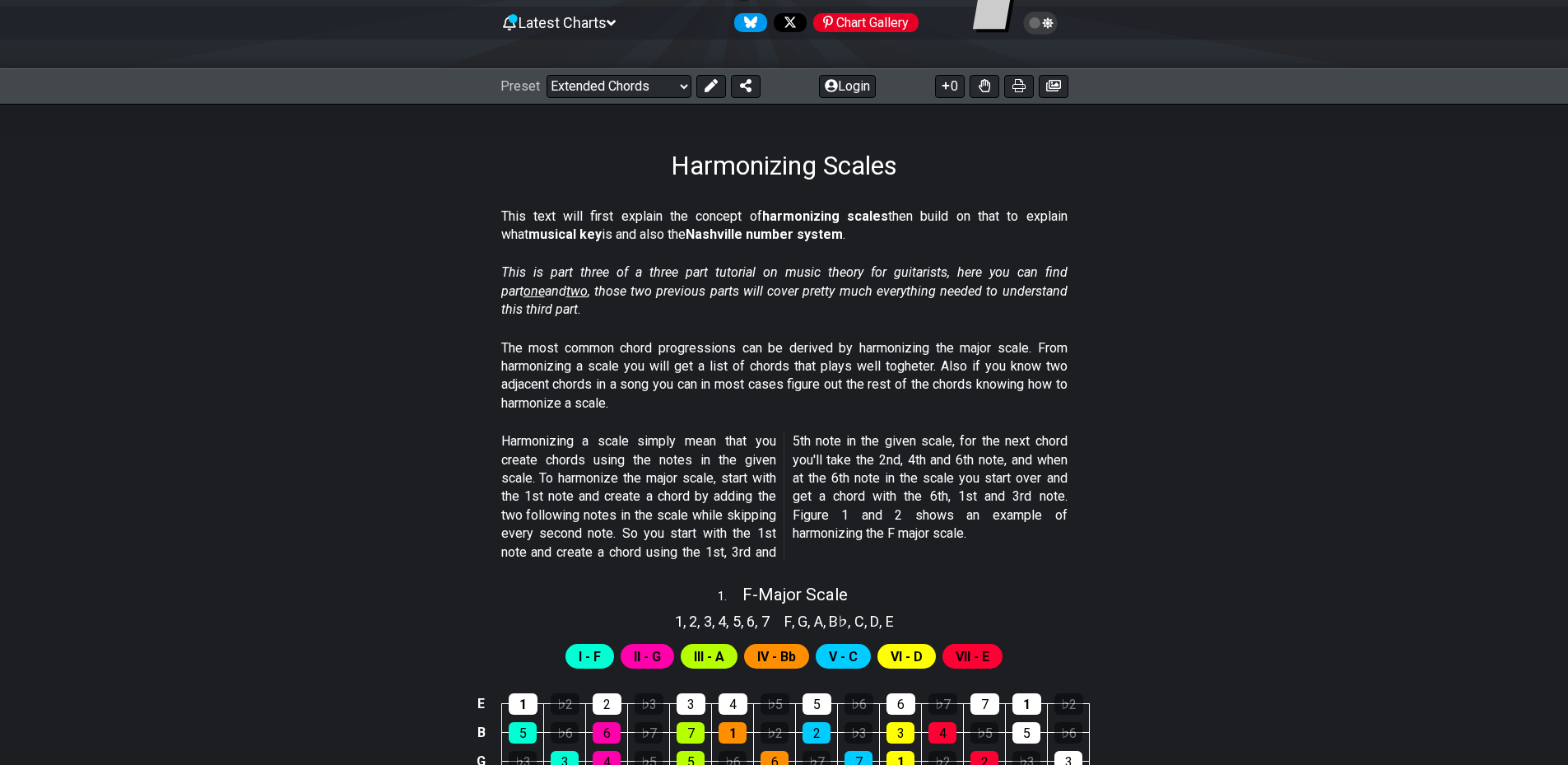
select select "/harmonizing-scales"
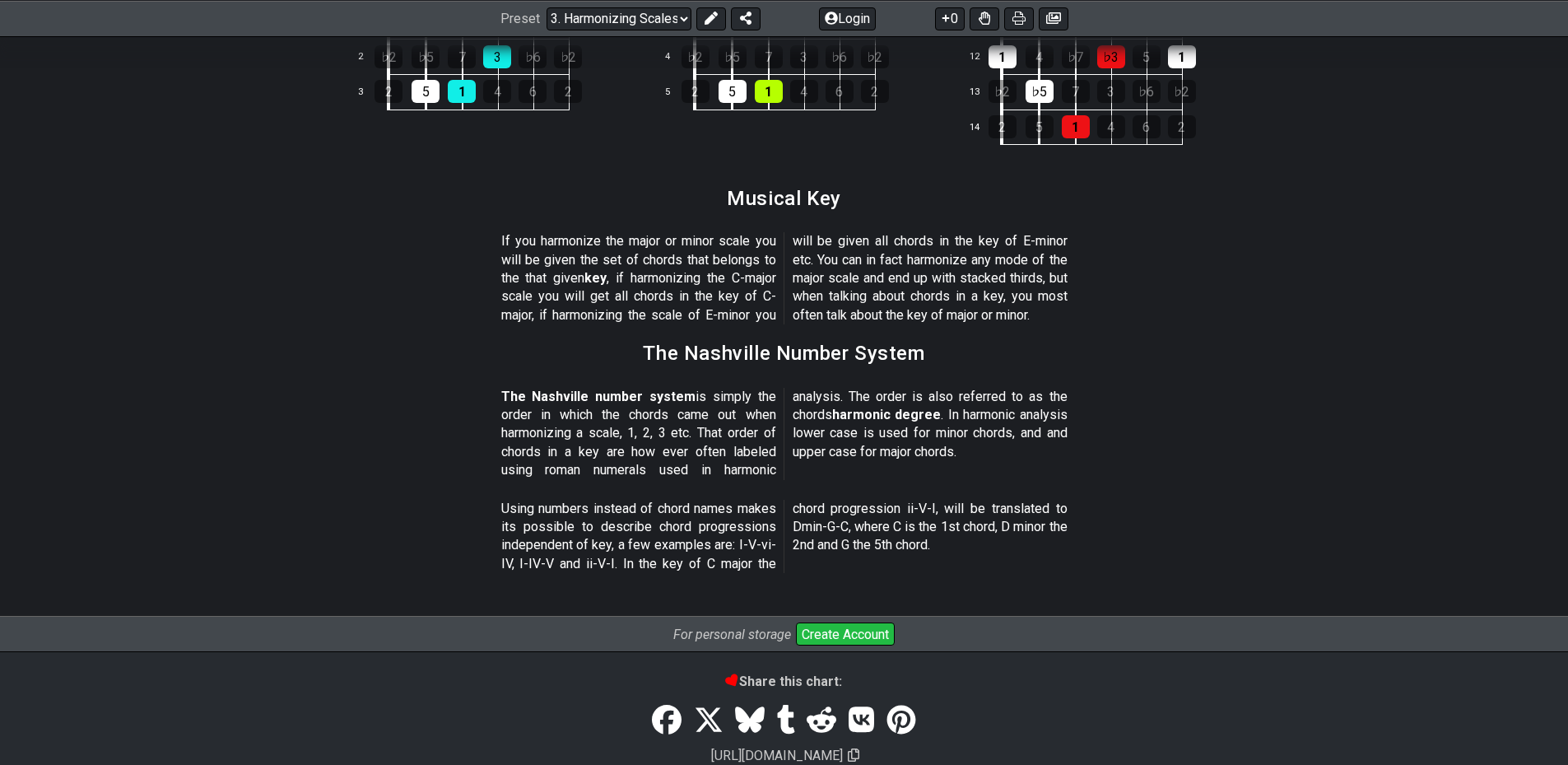
scroll to position [1893, 0]
